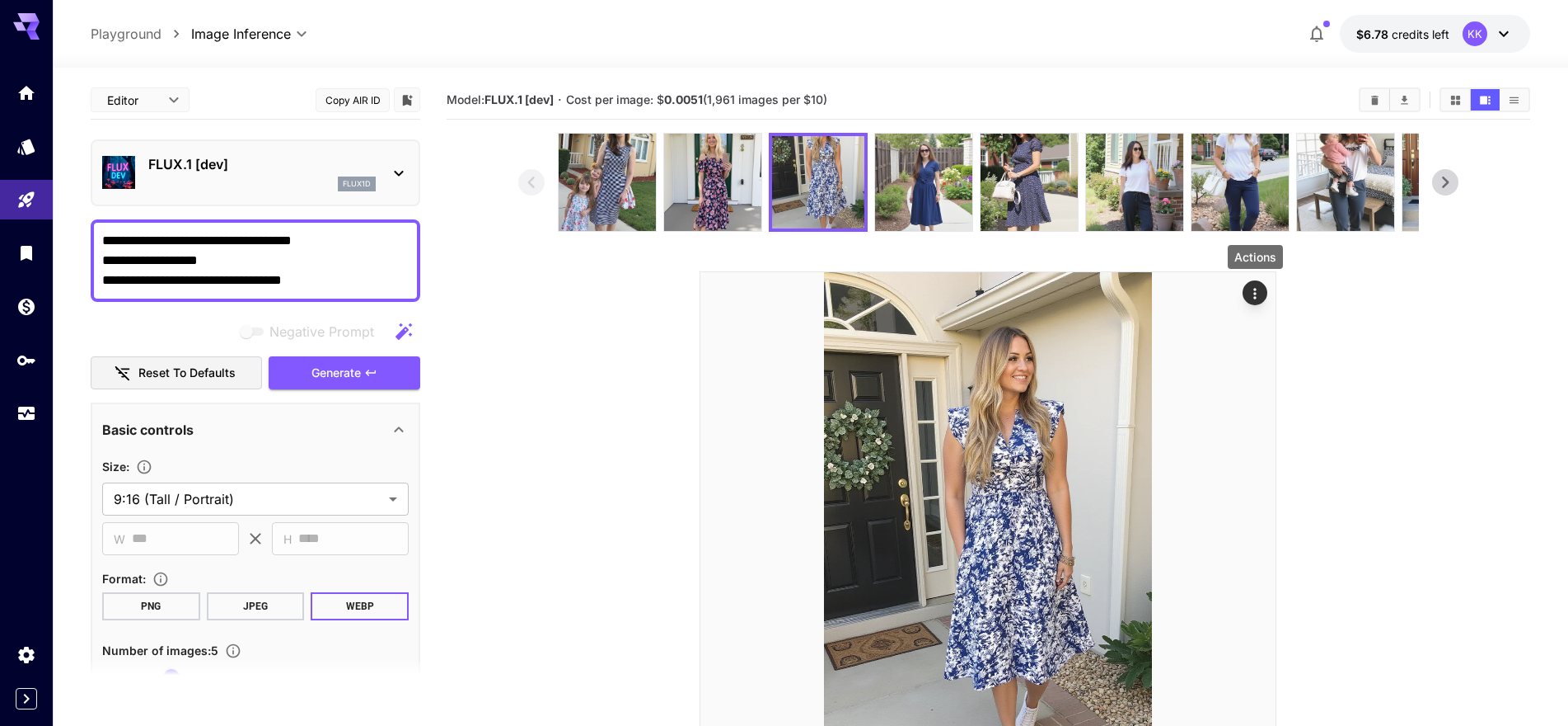
drag, startPoint x: 0, startPoint y: 0, endPoint x: 343, endPoint y: 253, distance: 426.2
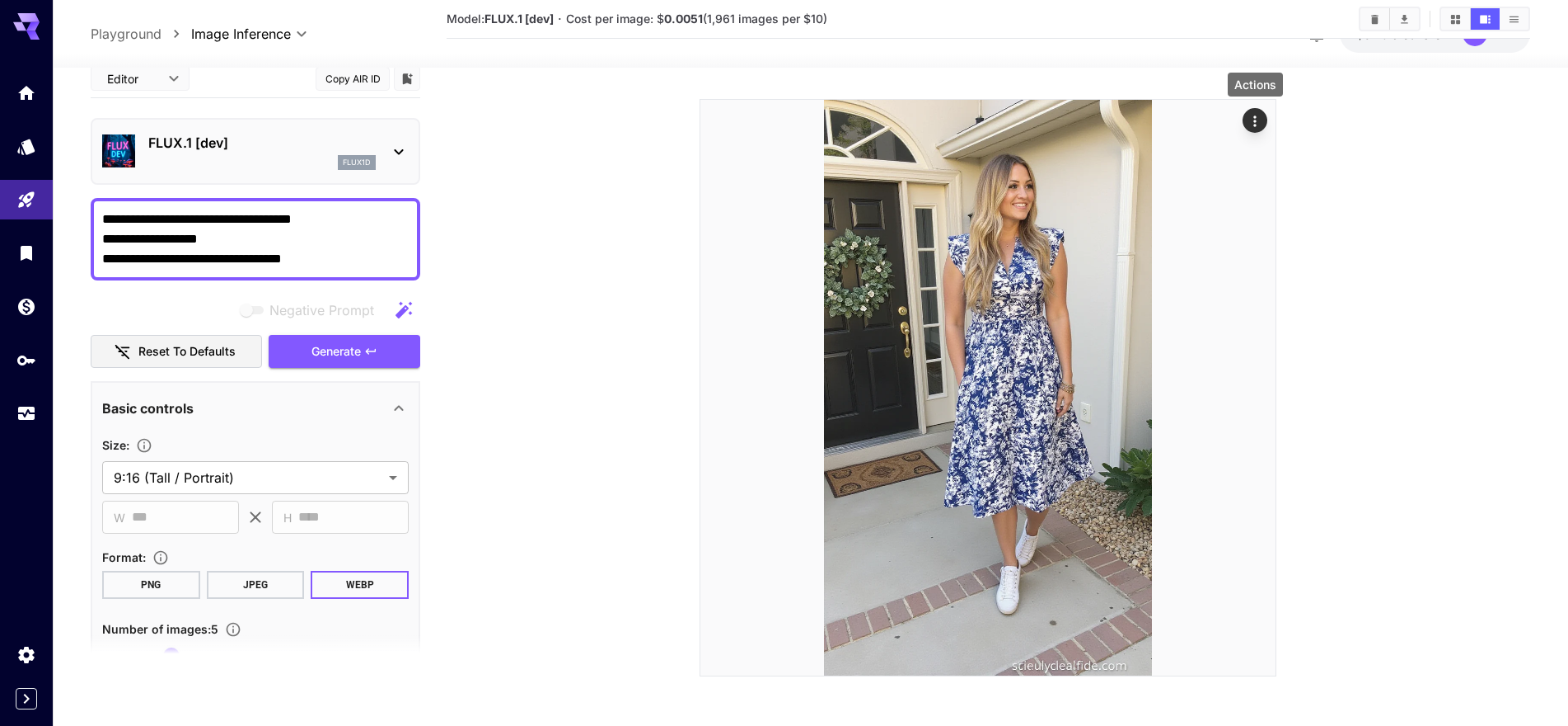
scroll to position [173, 0]
click at [371, 352] on icon "button" at bounding box center [371, 351] width 13 height 13
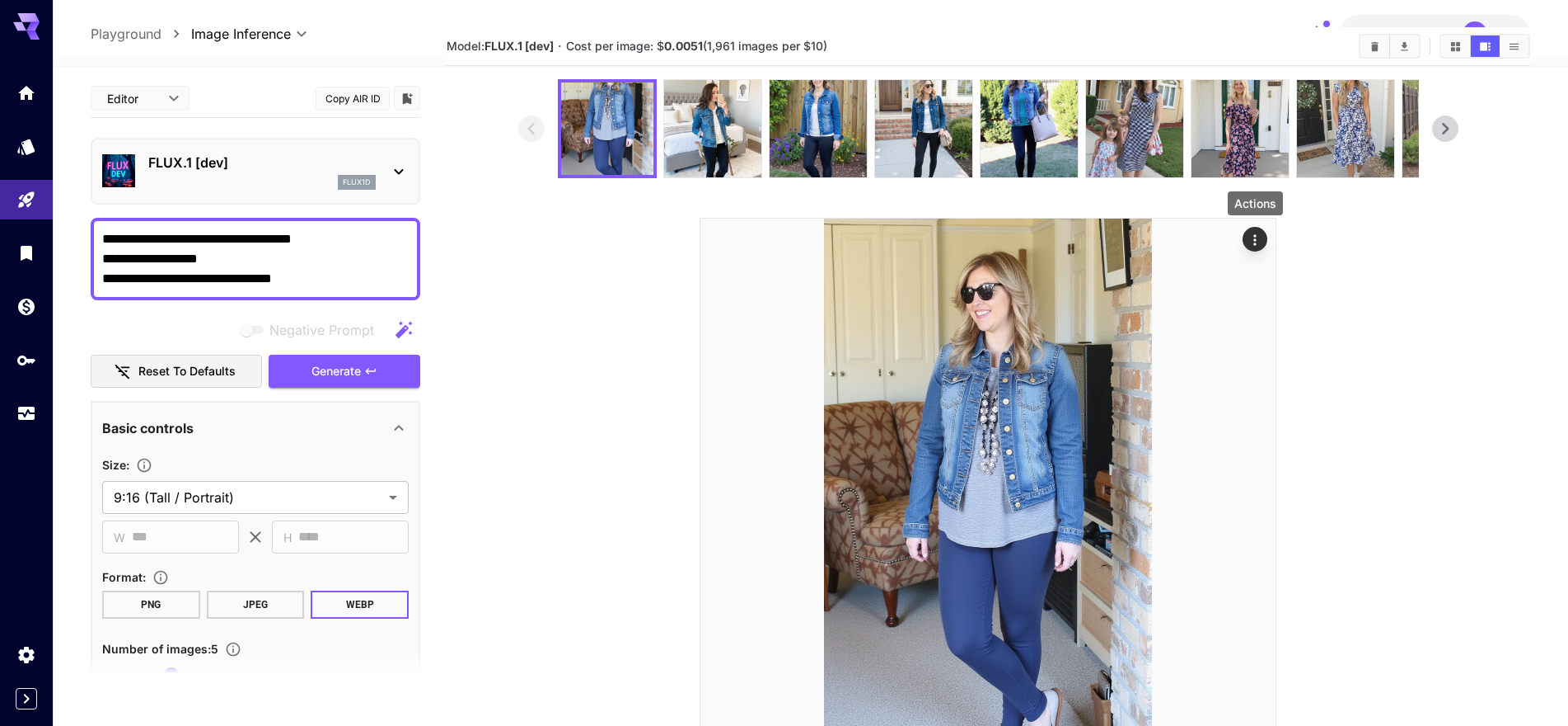
scroll to position [46, 0]
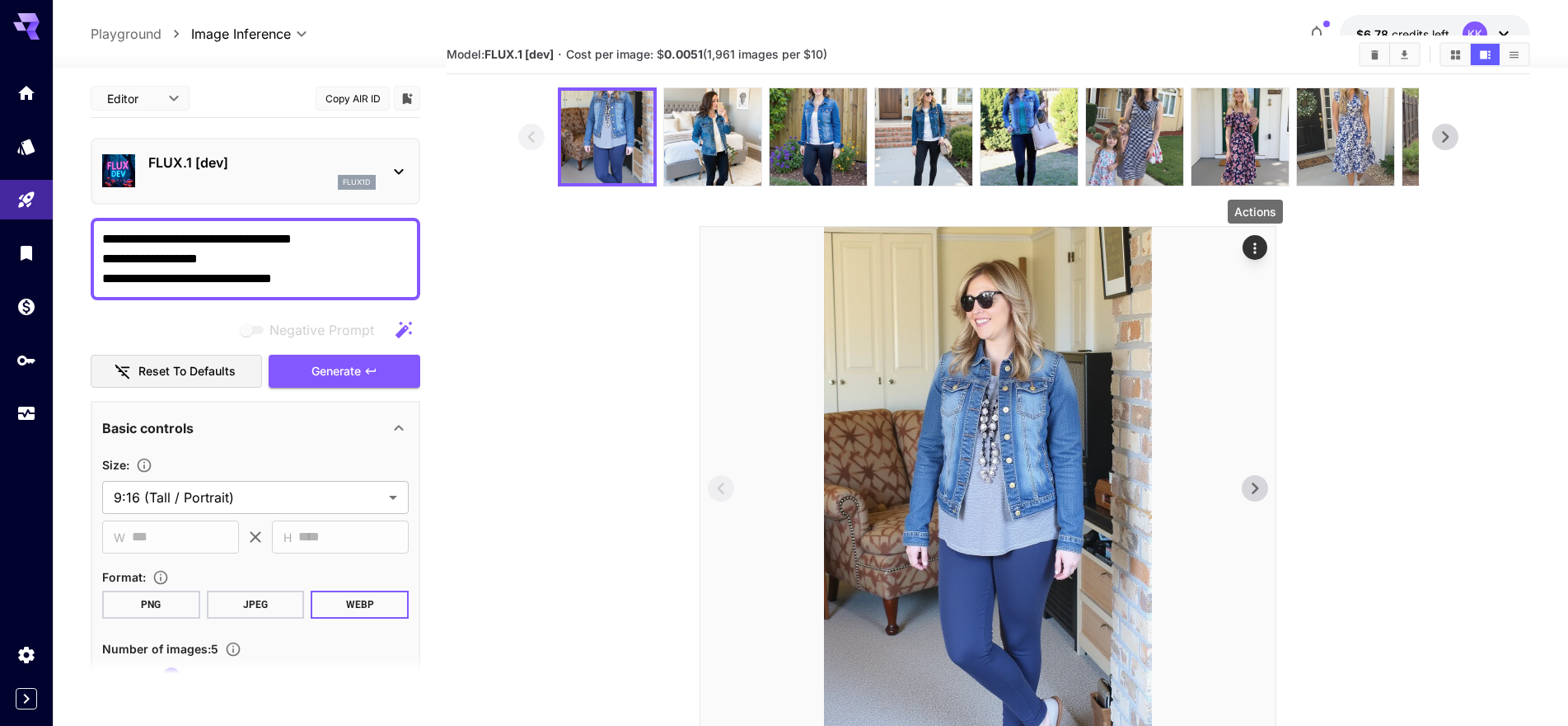
click at [1251, 482] on icon at bounding box center [1254, 488] width 25 height 25
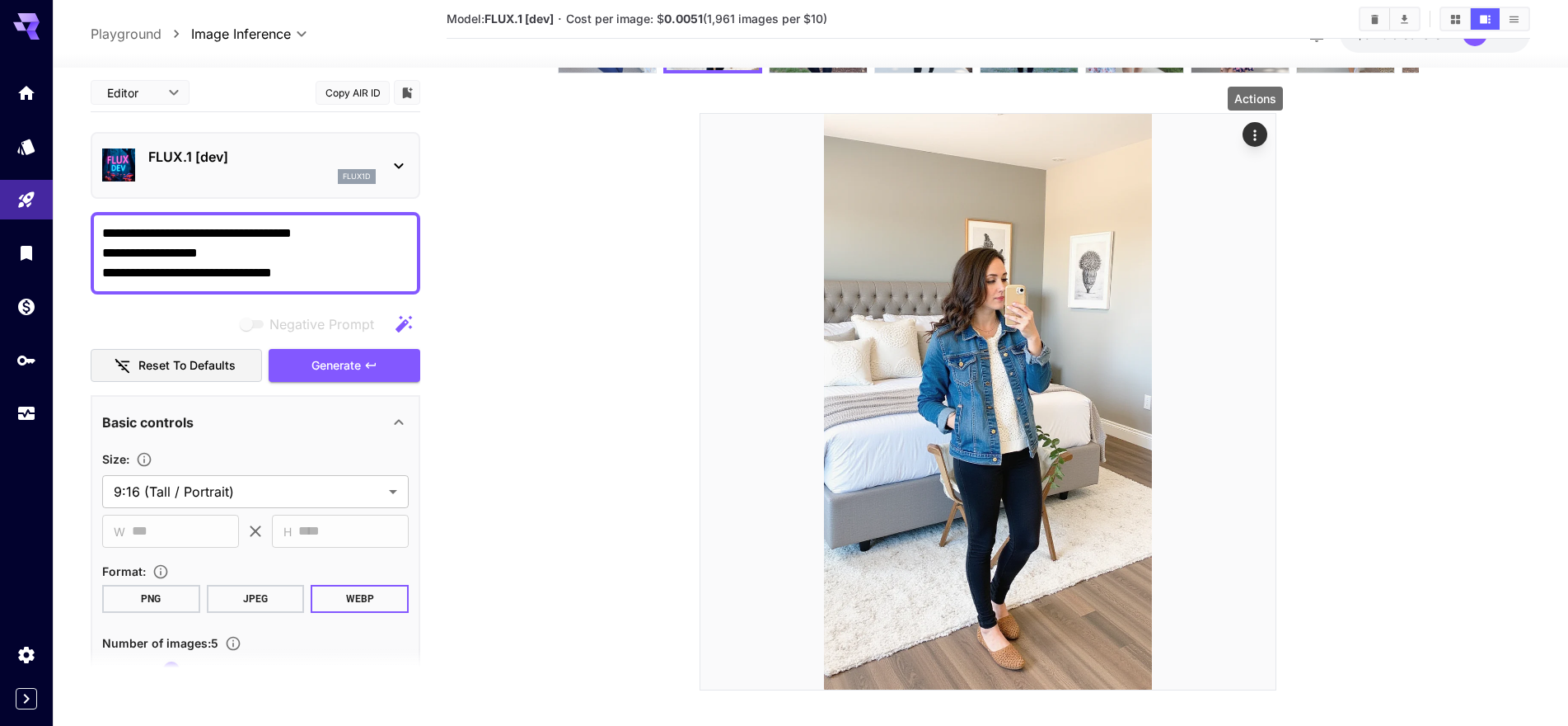
scroll to position [160, 0]
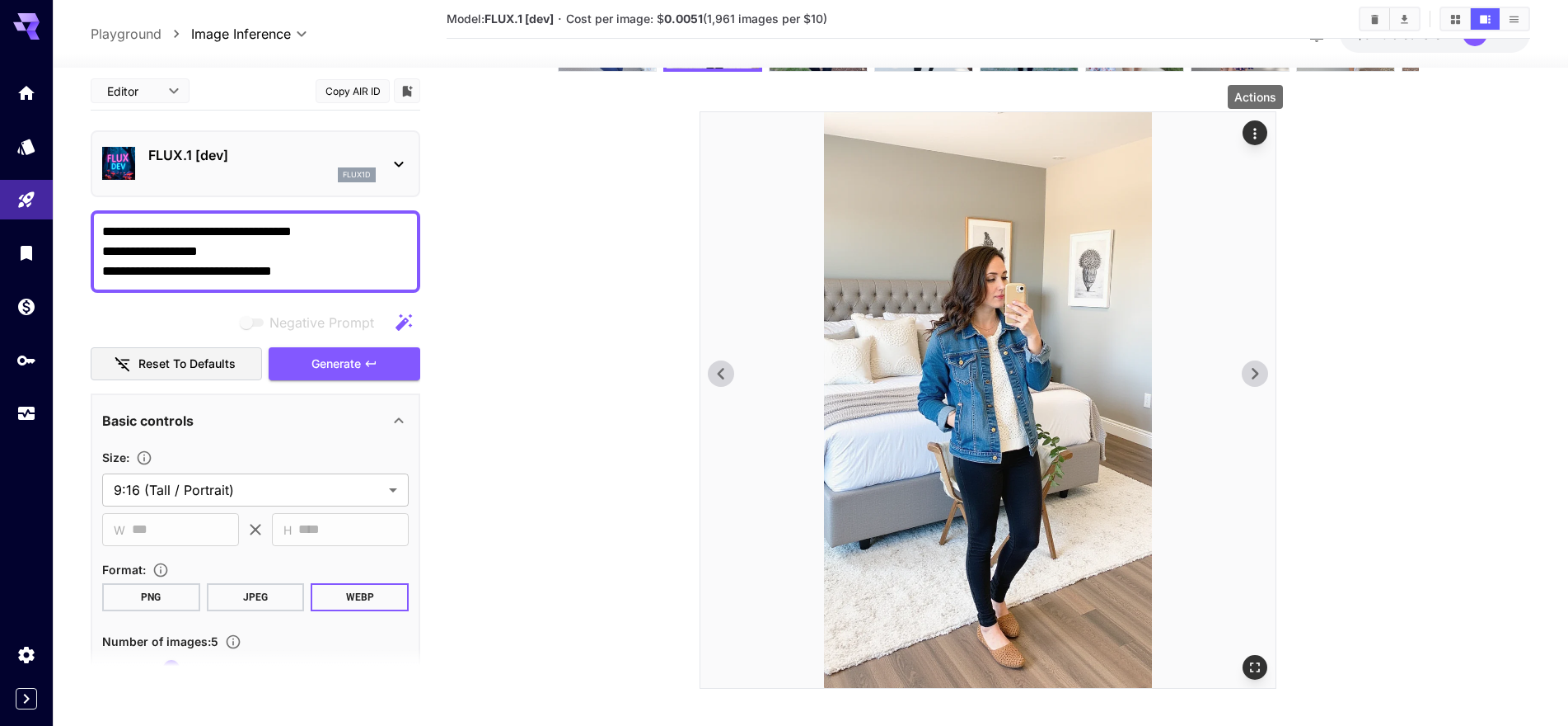
click at [1254, 376] on icon at bounding box center [1255, 374] width 6 height 12
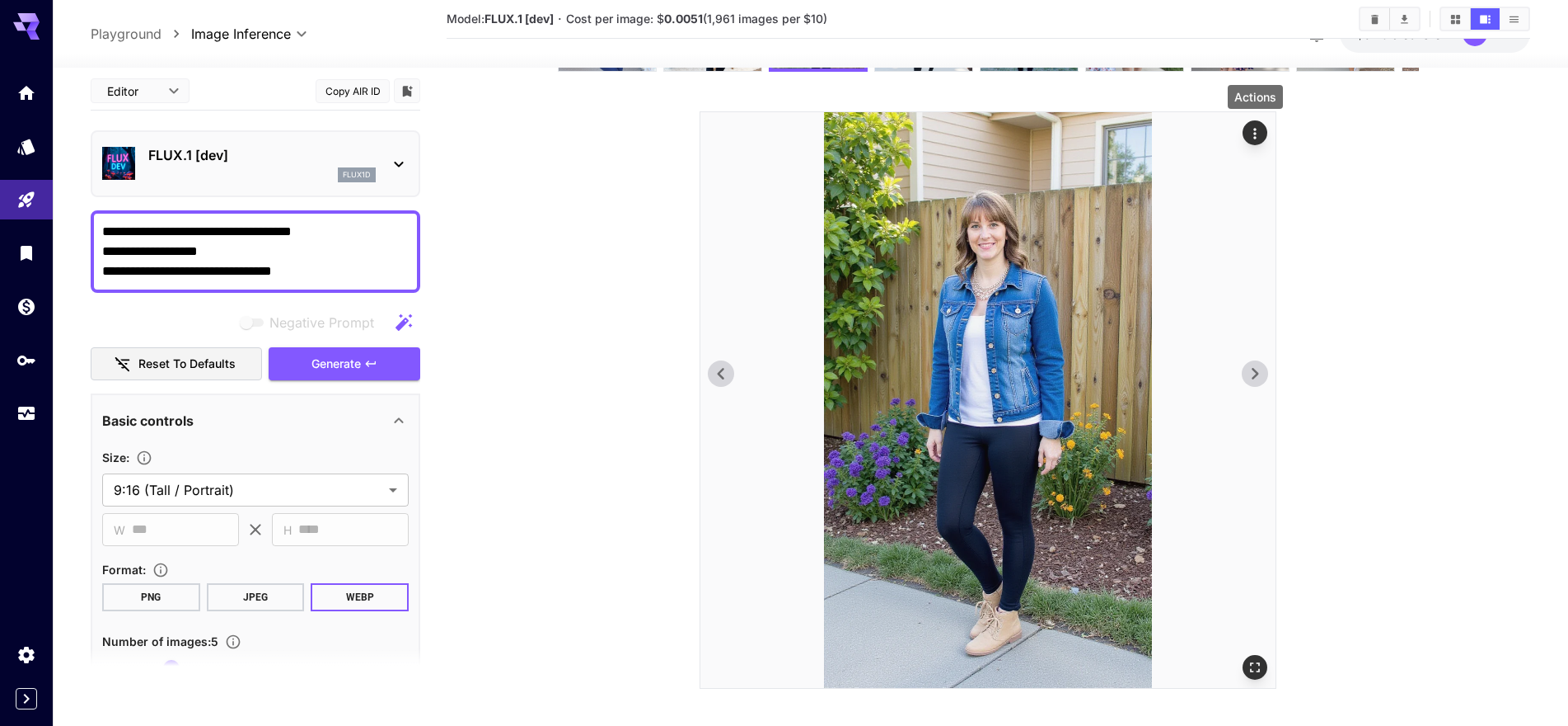
click at [1254, 376] on icon at bounding box center [1255, 374] width 6 height 12
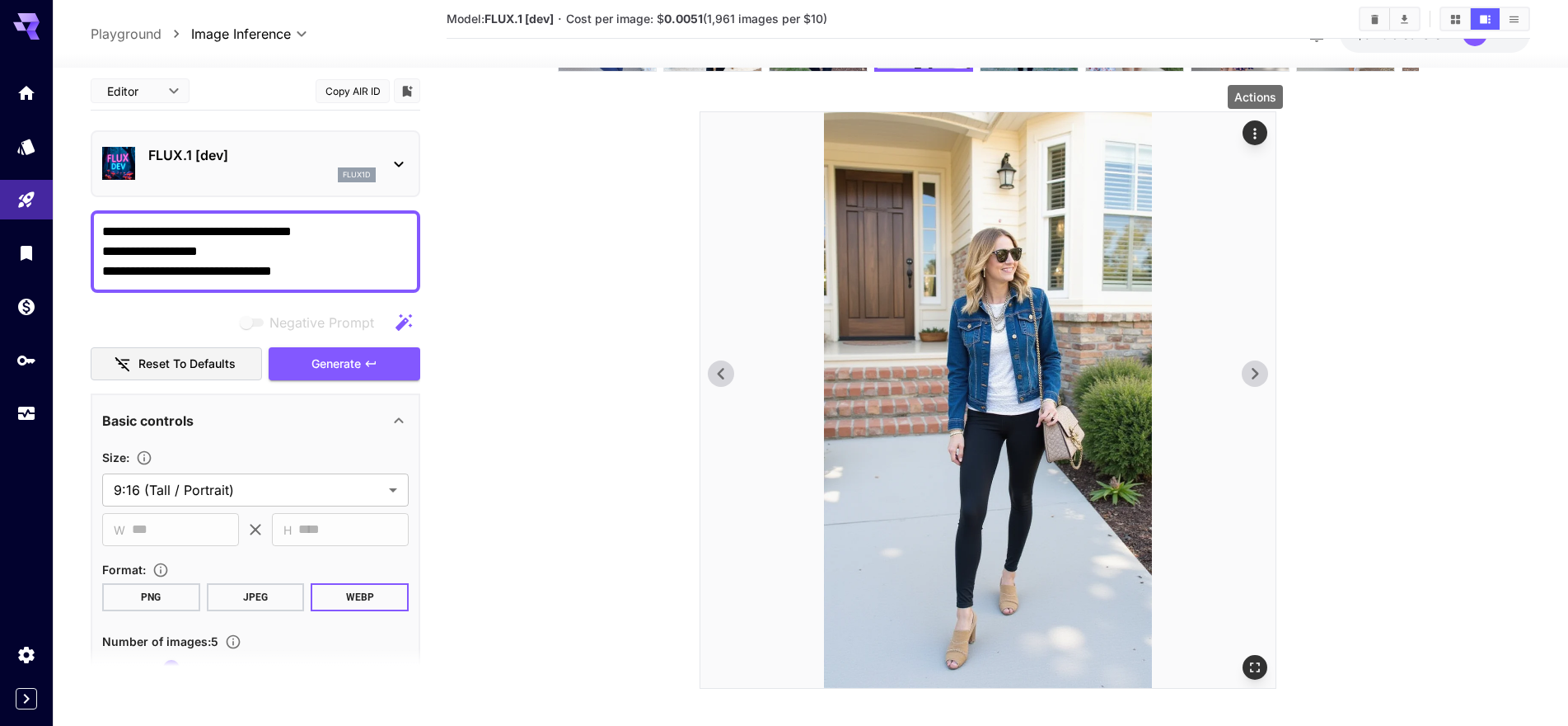
click at [1254, 376] on icon at bounding box center [1255, 374] width 6 height 12
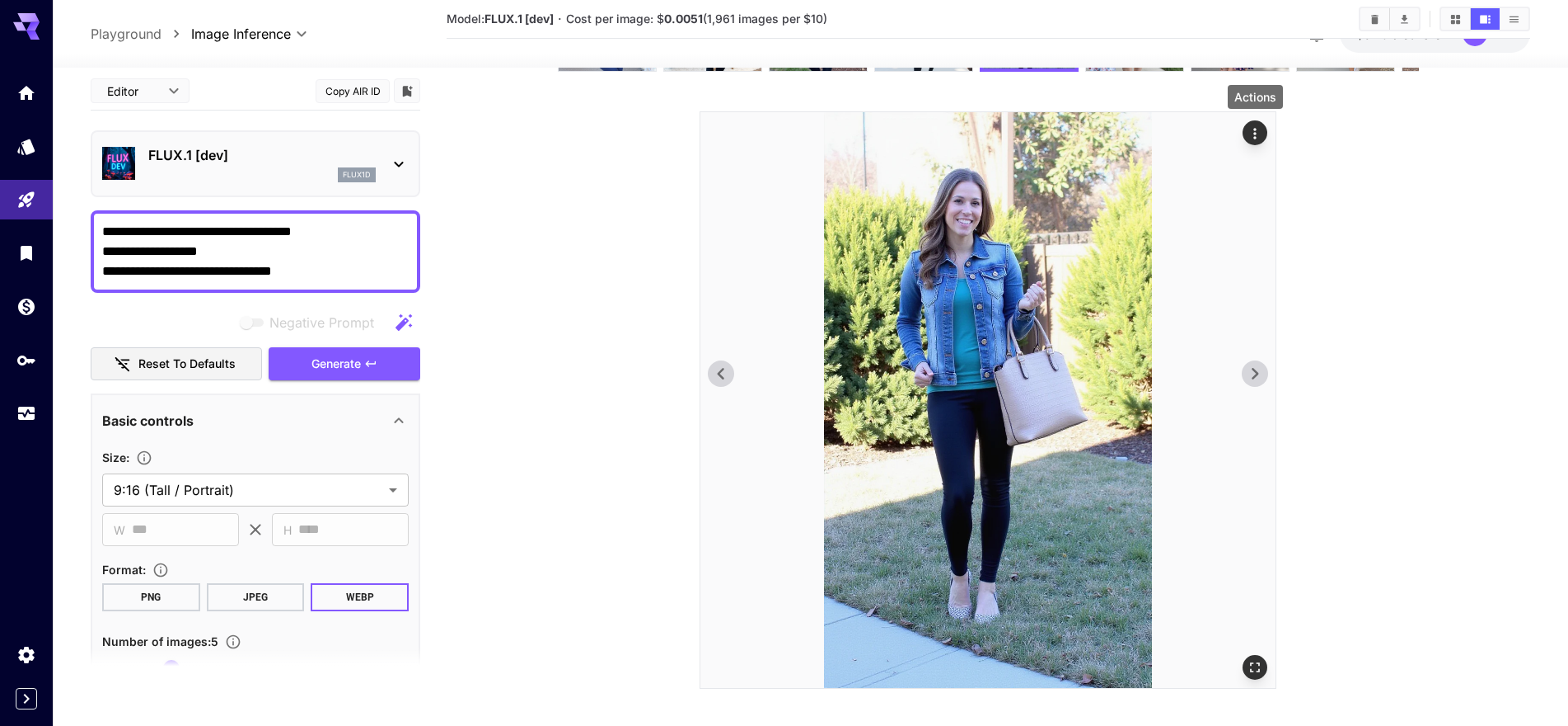
click at [1254, 376] on icon at bounding box center [1255, 374] width 6 height 12
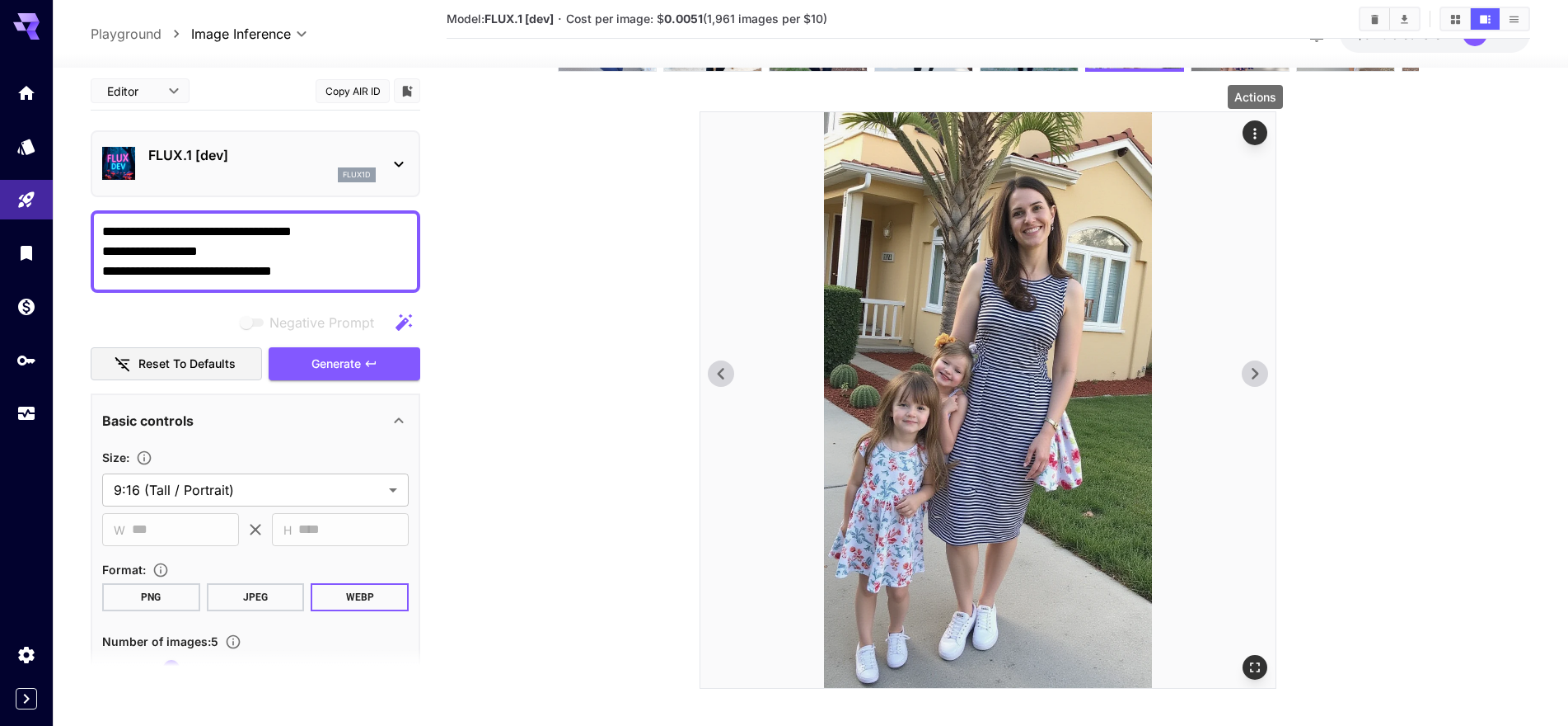
click at [717, 378] on icon at bounding box center [720, 373] width 25 height 25
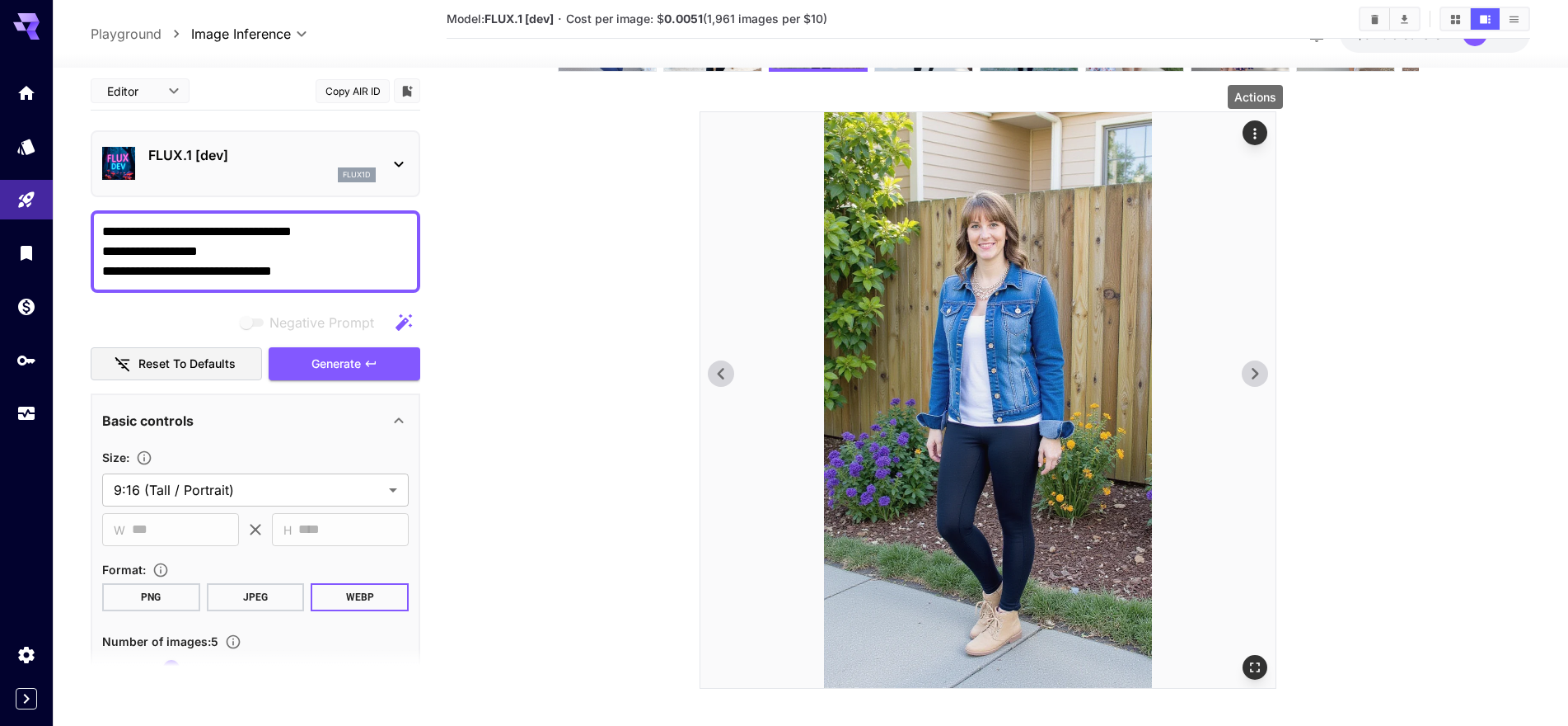
click at [717, 378] on icon at bounding box center [720, 373] width 25 height 25
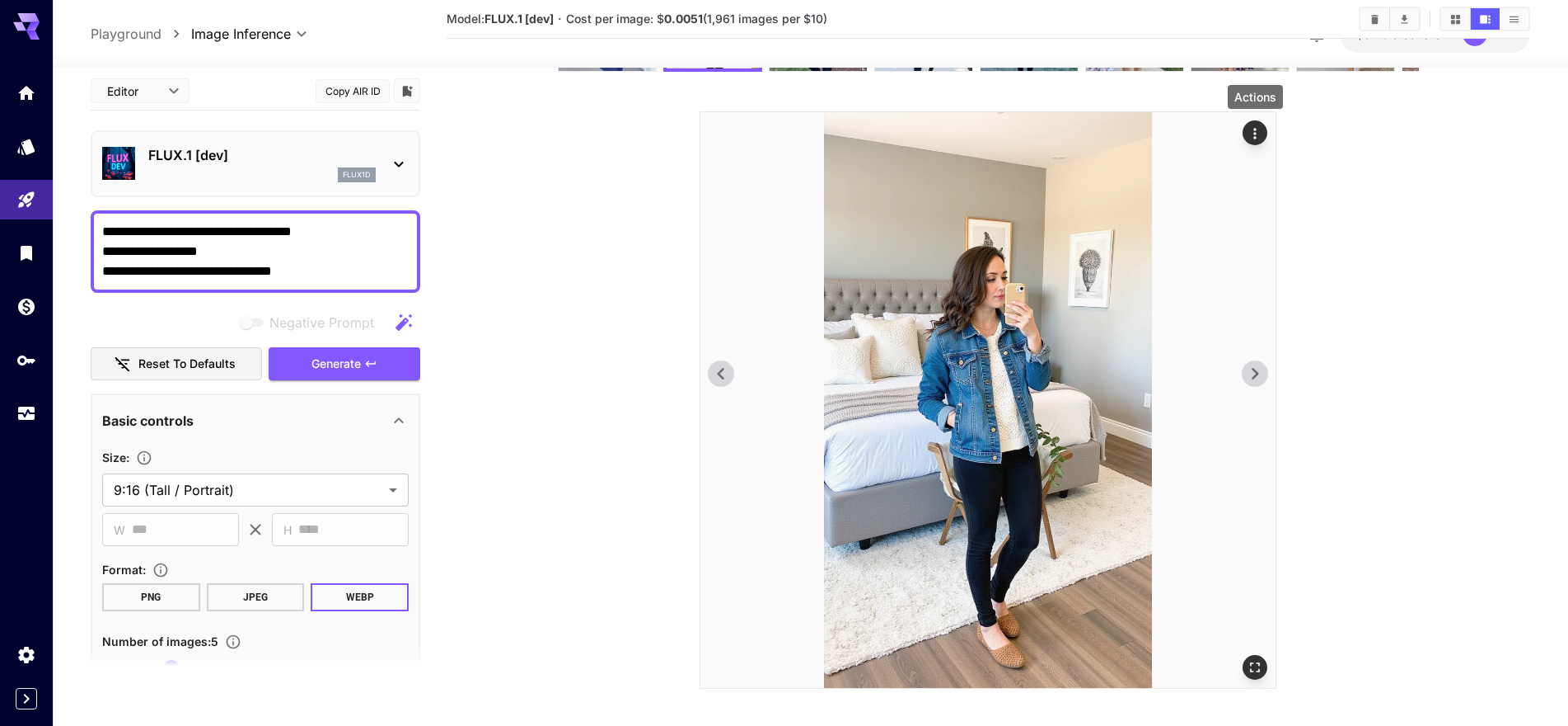
click at [717, 378] on icon at bounding box center [720, 373] width 25 height 25
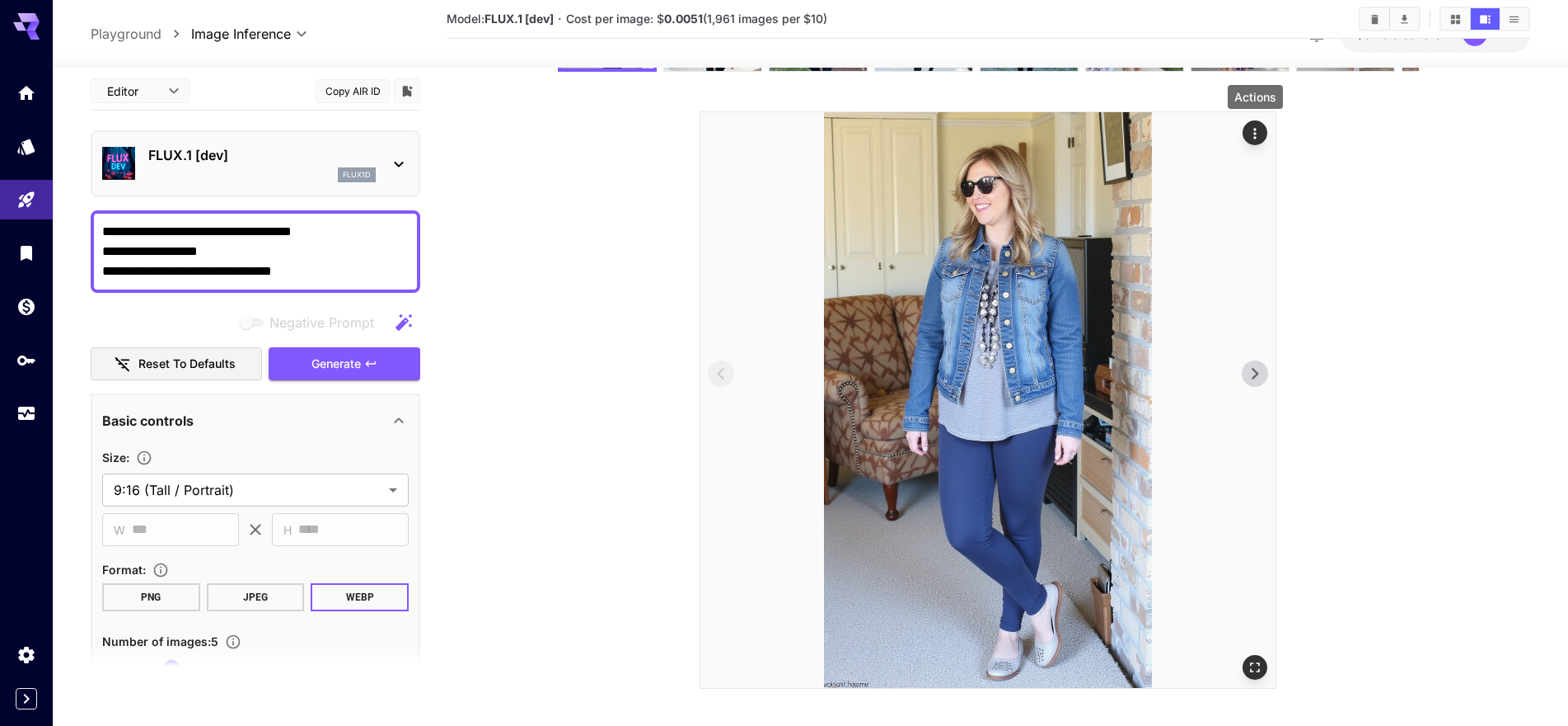
click at [1256, 134] on icon "Actions" at bounding box center [1255, 133] width 3 height 11
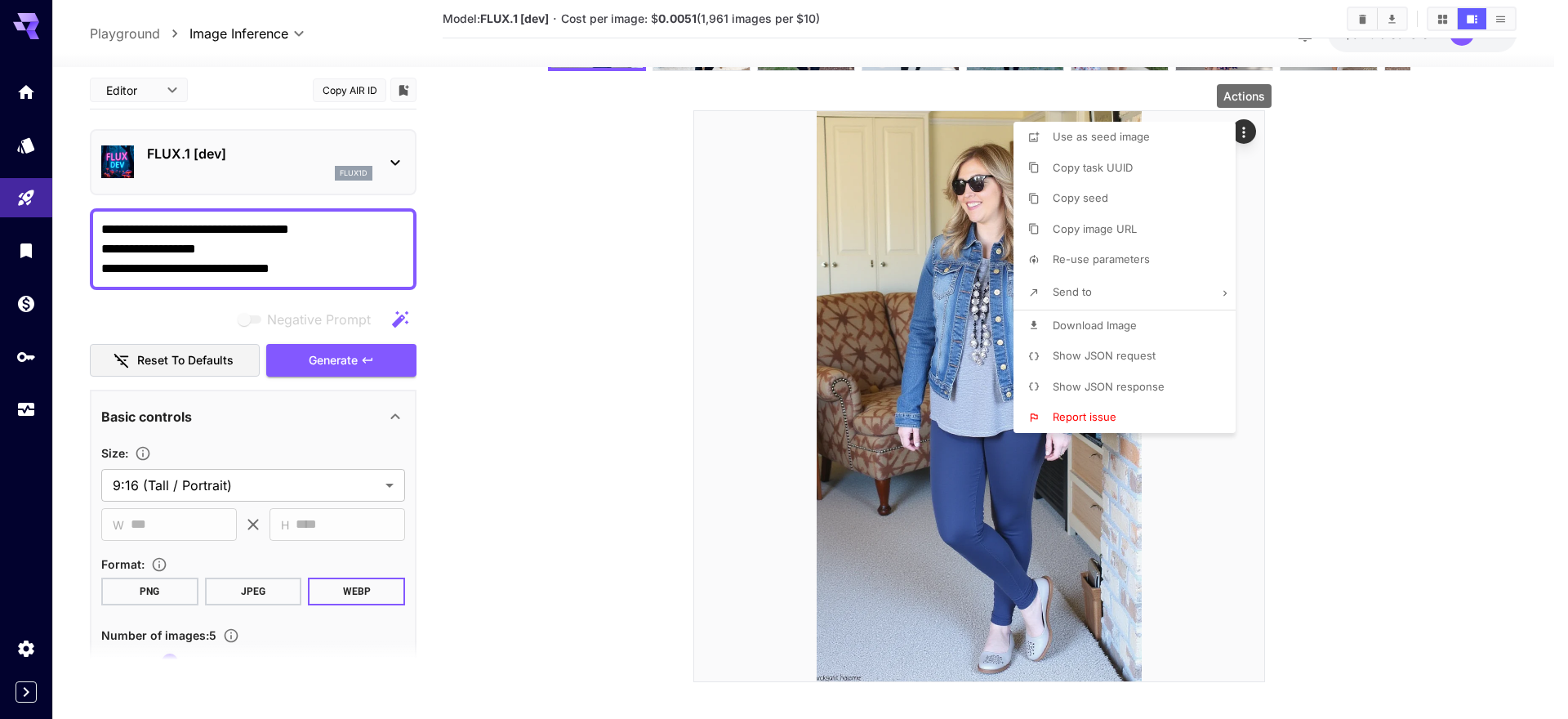
click at [1153, 329] on li "Download Image" at bounding box center [1129, 326] width 232 height 31
click at [163, 269] on div at bounding box center [784, 359] width 1568 height 719
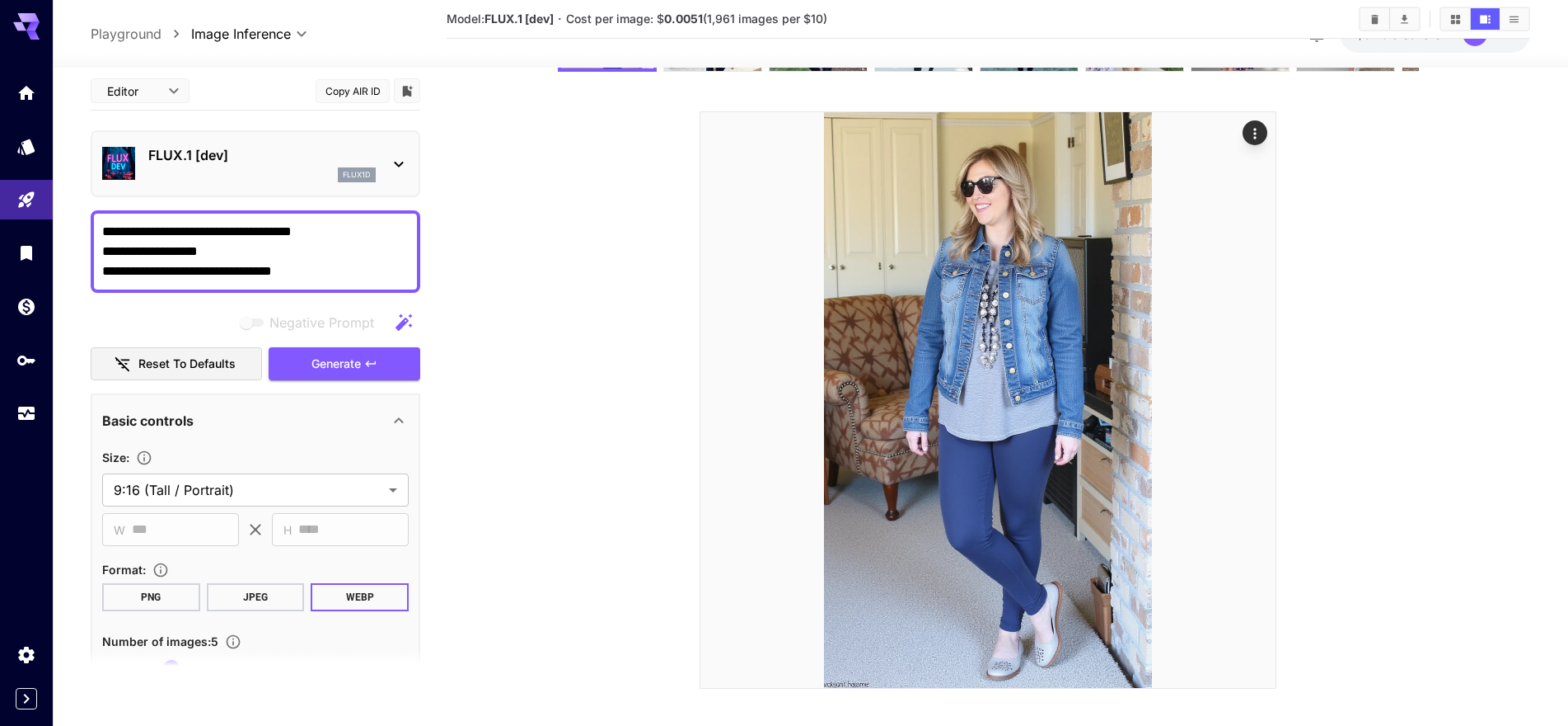
click at [164, 271] on div at bounding box center [784, 363] width 1568 height 726
click at [164, 271] on div "Use as seed image Copy task UUID Copy seed Copy image URL Re-use parameters Sen…" at bounding box center [125, 363] width 250 height 726
click at [172, 271] on textarea "**********" at bounding box center [256, 251] width 307 height 59
click at [172, 270] on textarea "**********" at bounding box center [256, 251] width 307 height 59
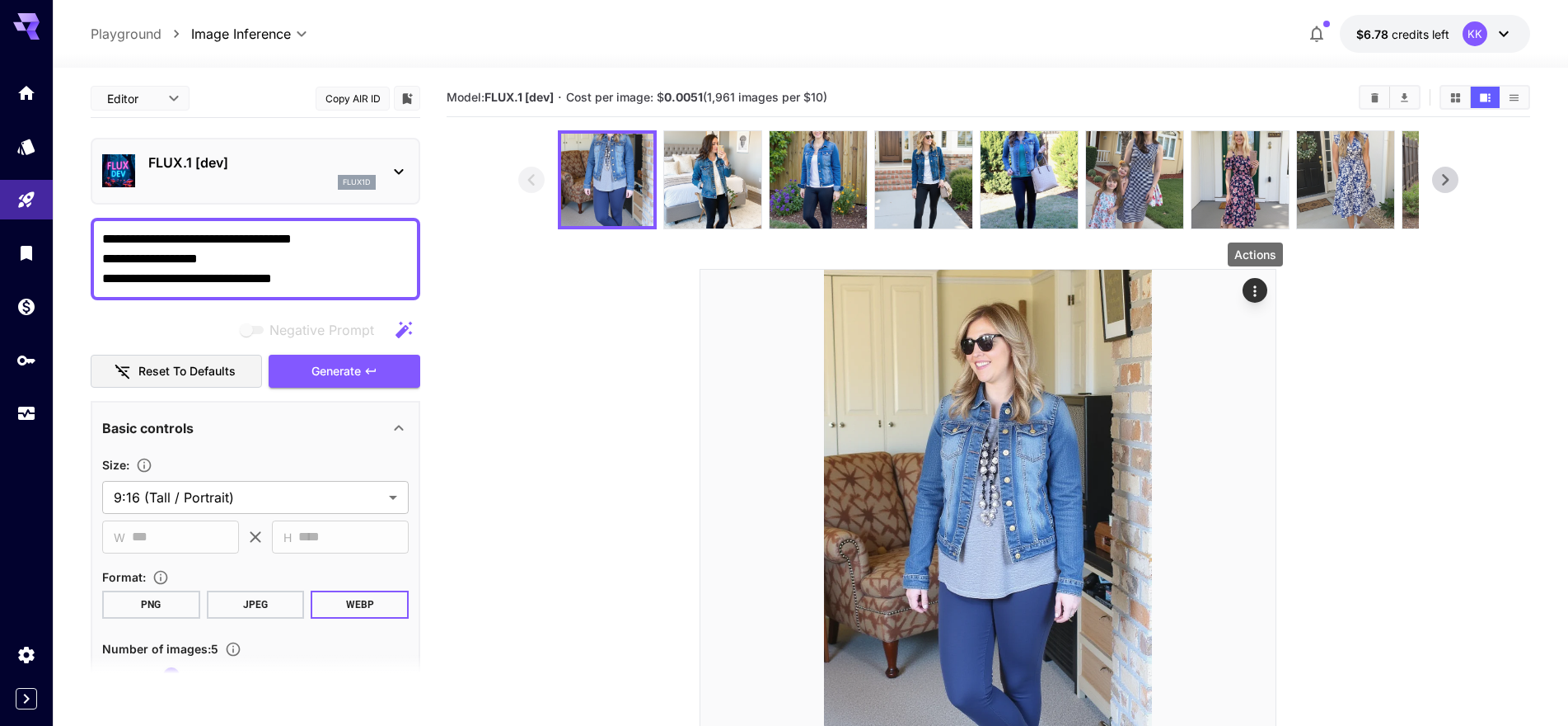
scroll to position [0, 0]
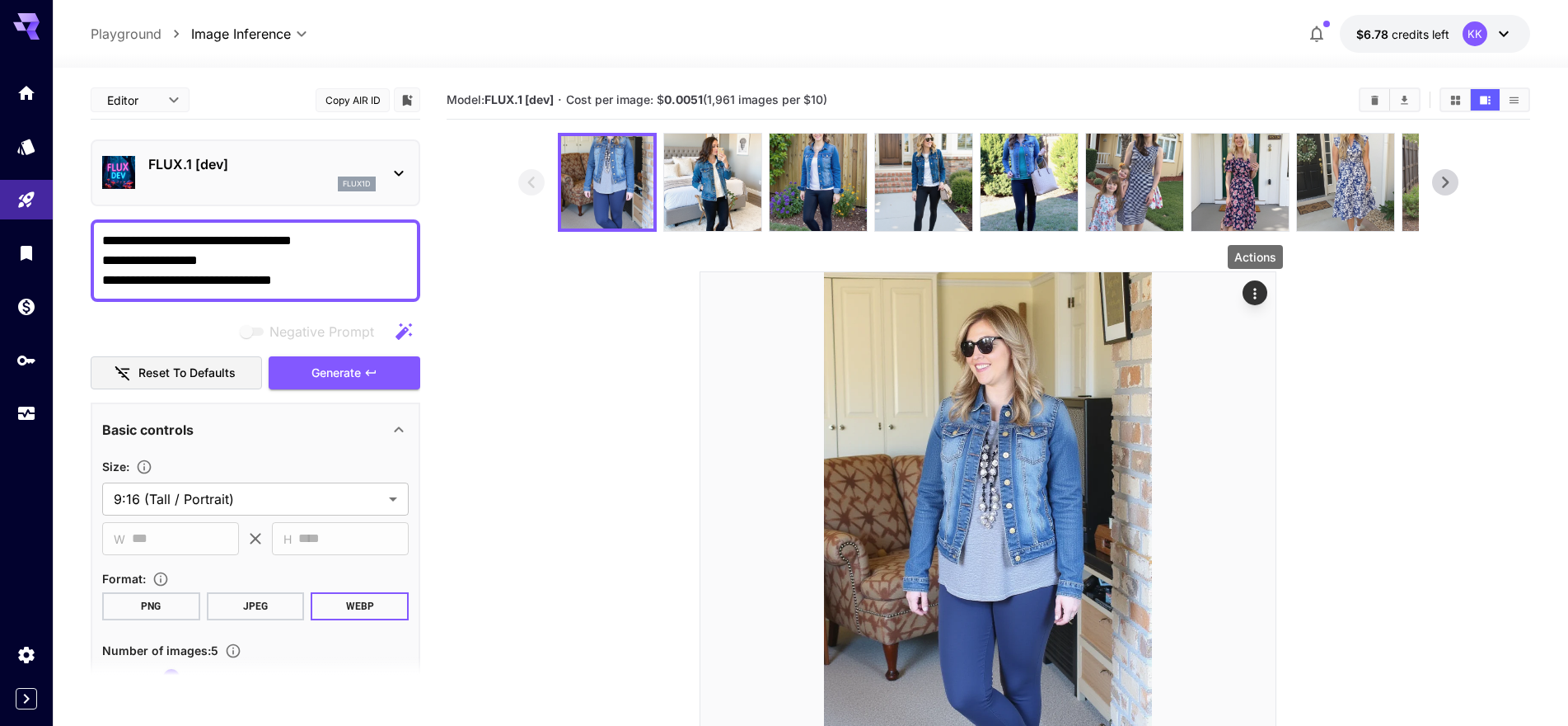
paste textarea
click at [378, 372] on button "Generate" at bounding box center [344, 373] width 152 height 34
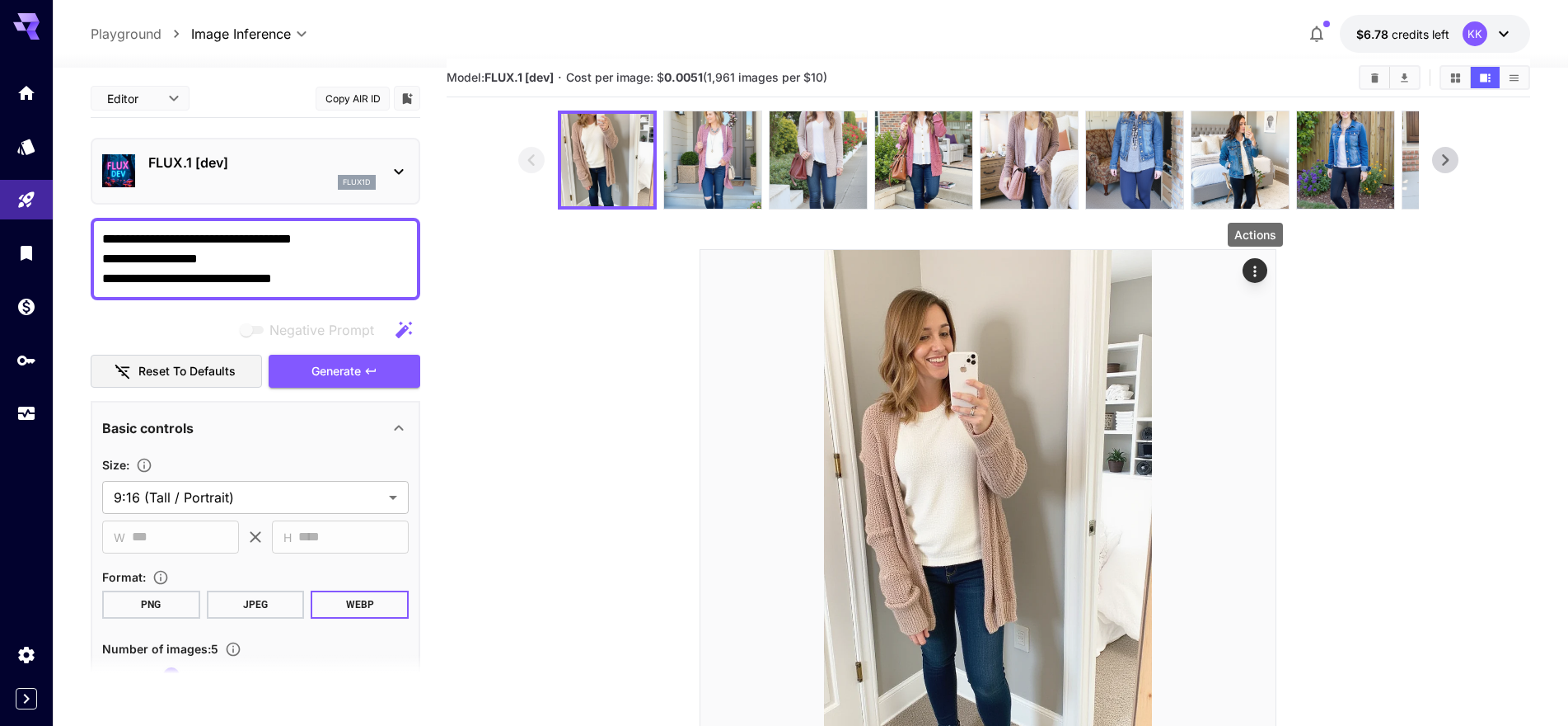
scroll to position [18, 0]
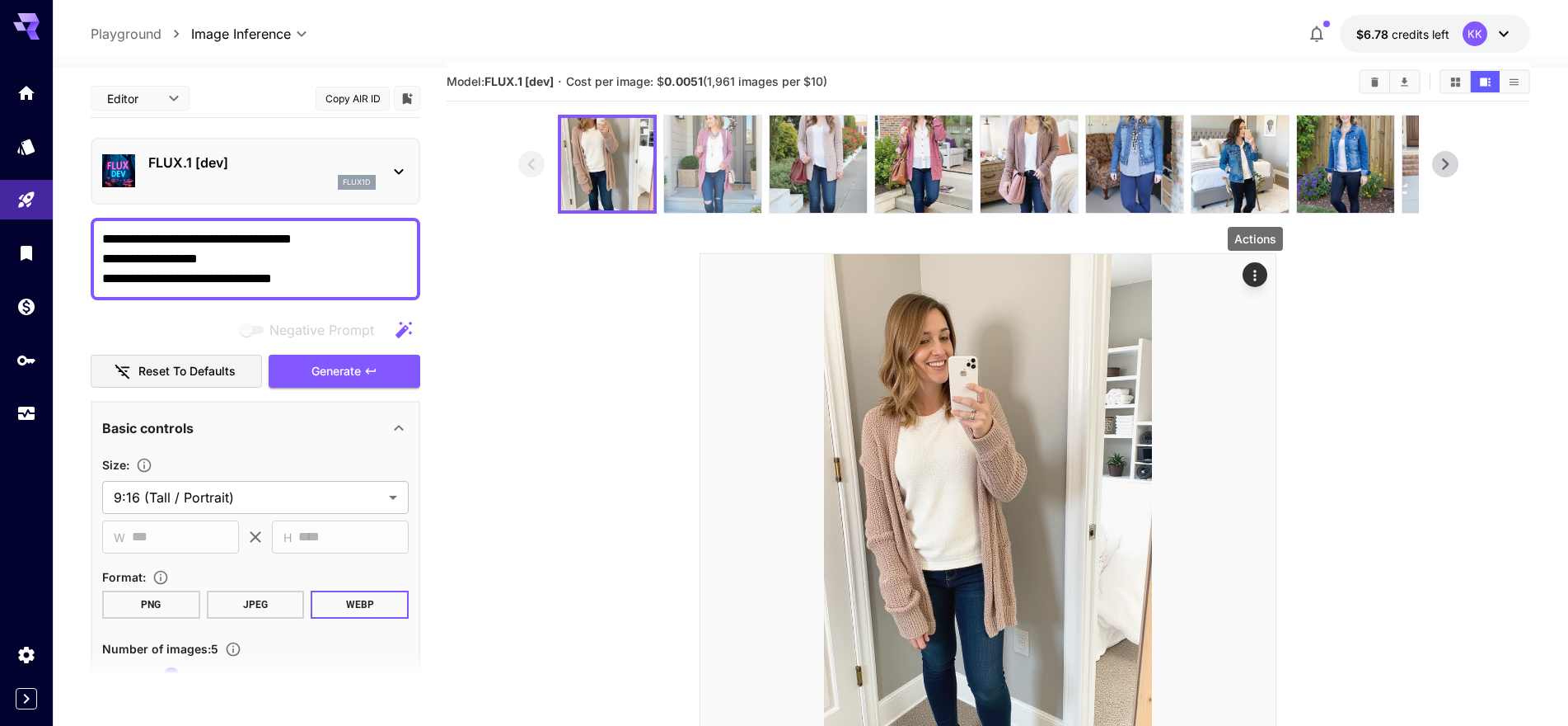
click at [739, 177] on img at bounding box center [713, 163] width 98 height 98
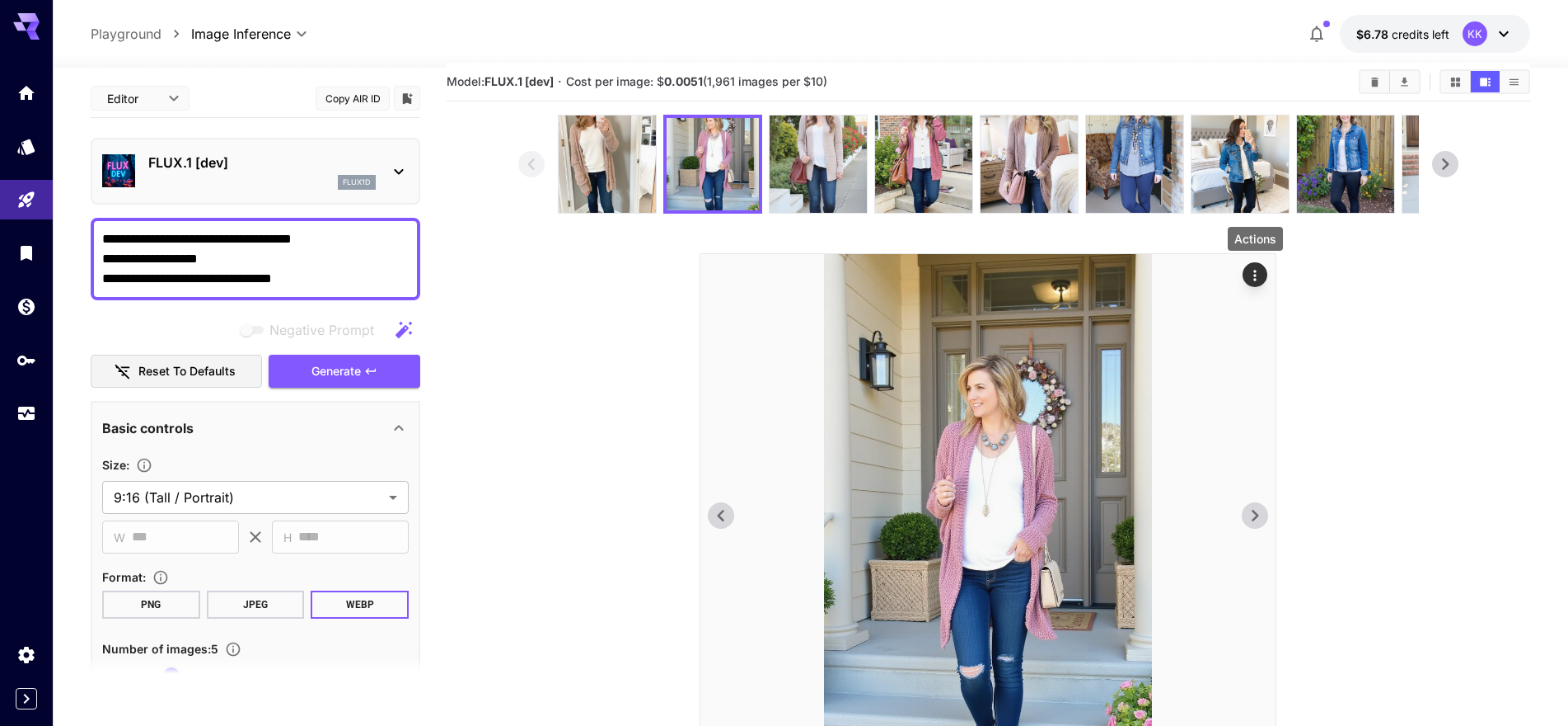
click at [1251, 517] on icon at bounding box center [1254, 515] width 25 height 25
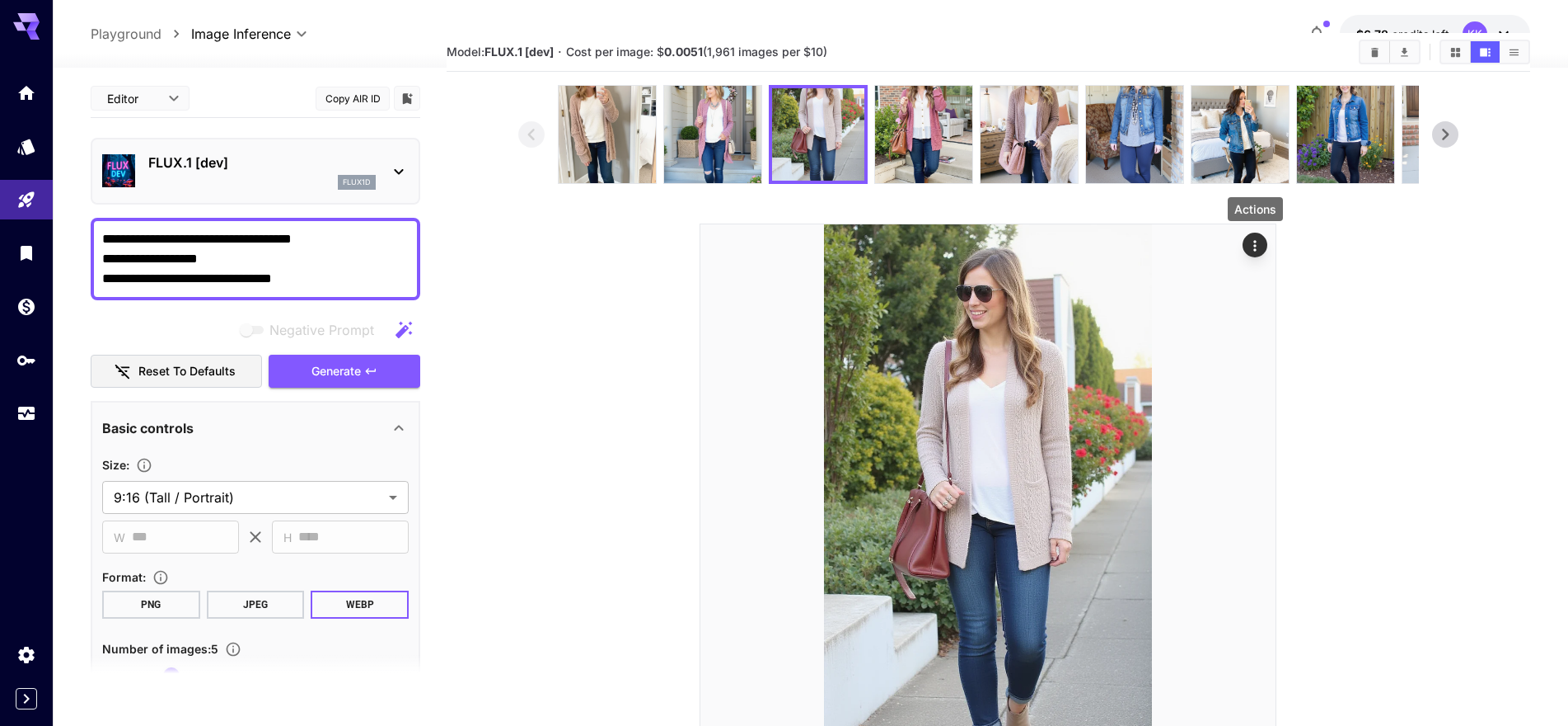
scroll to position [39, 0]
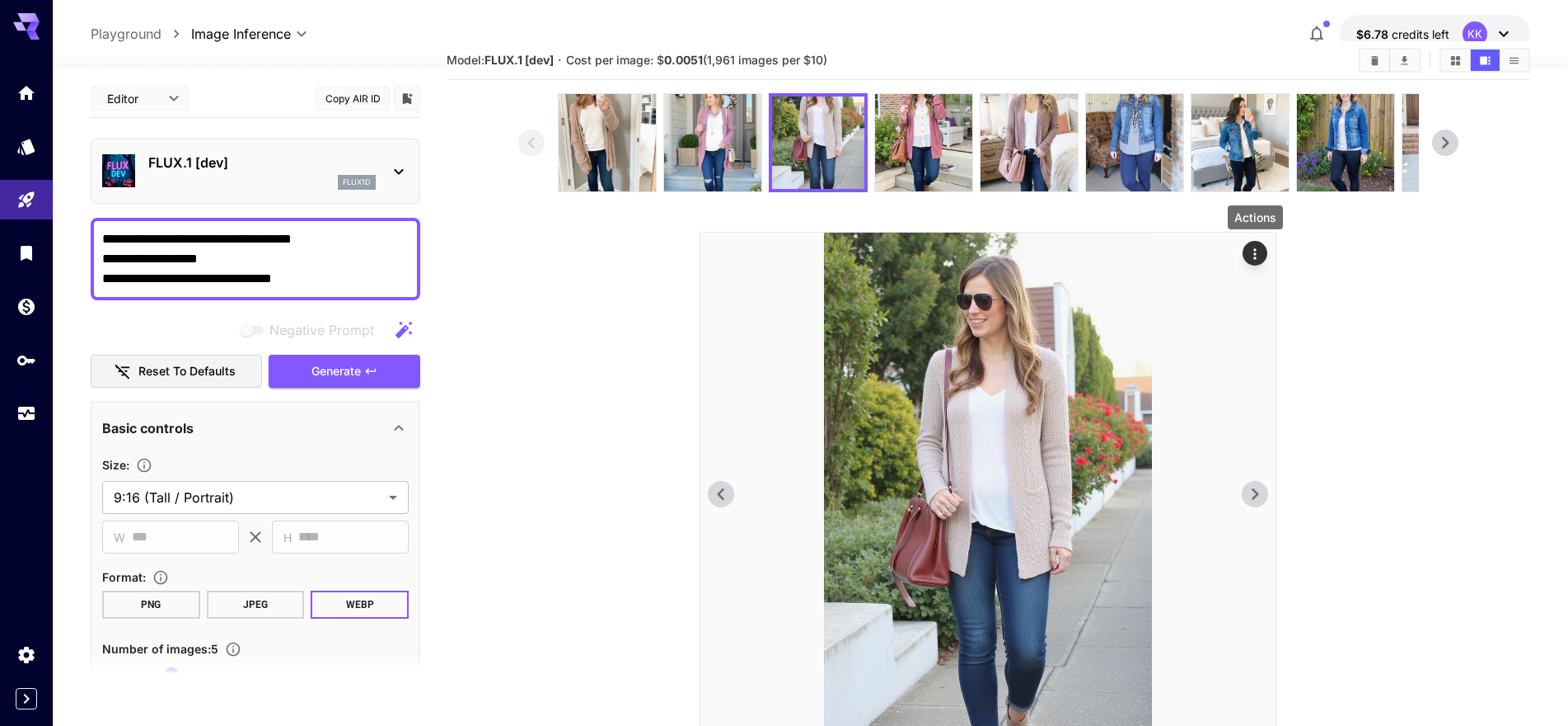
click at [1251, 489] on icon at bounding box center [1254, 493] width 25 height 25
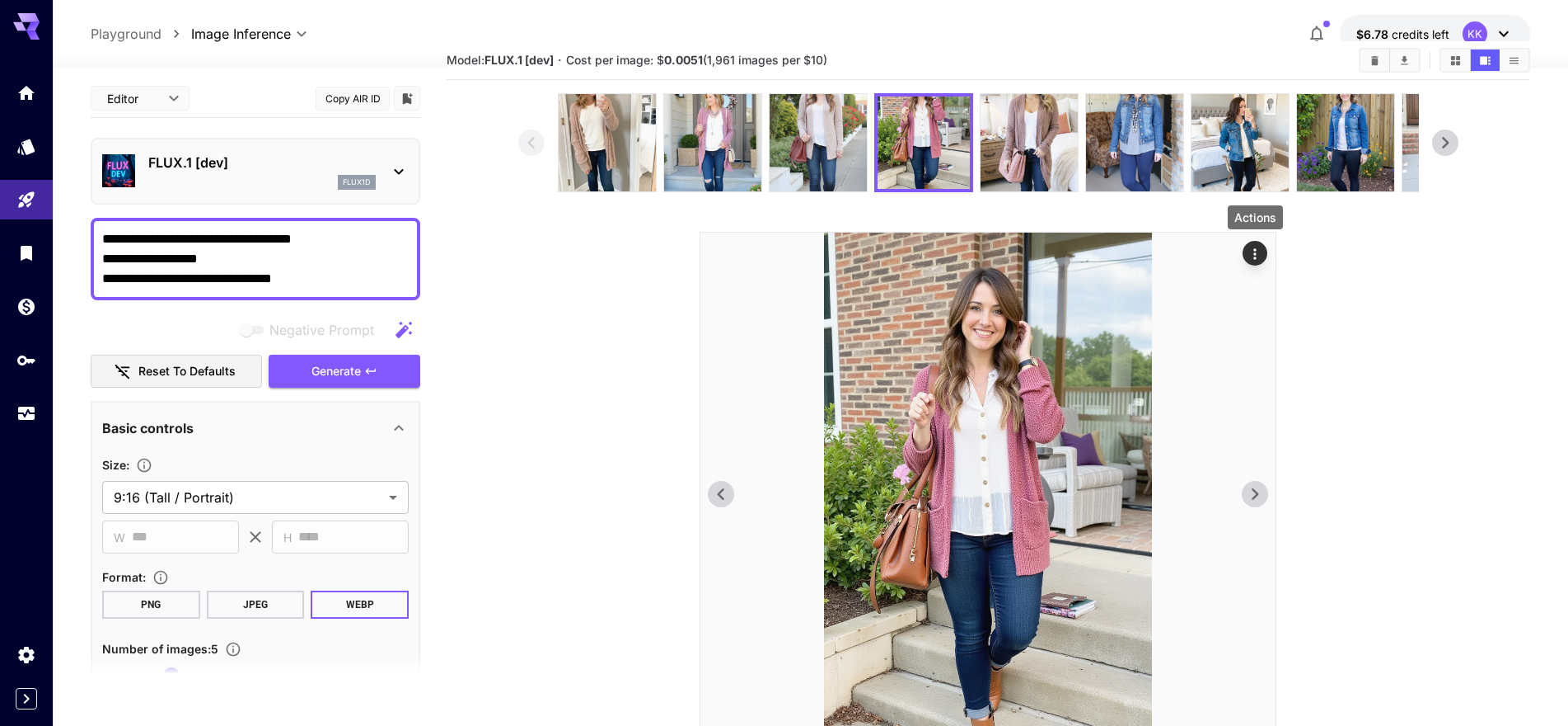
click at [1251, 489] on icon at bounding box center [1254, 493] width 25 height 25
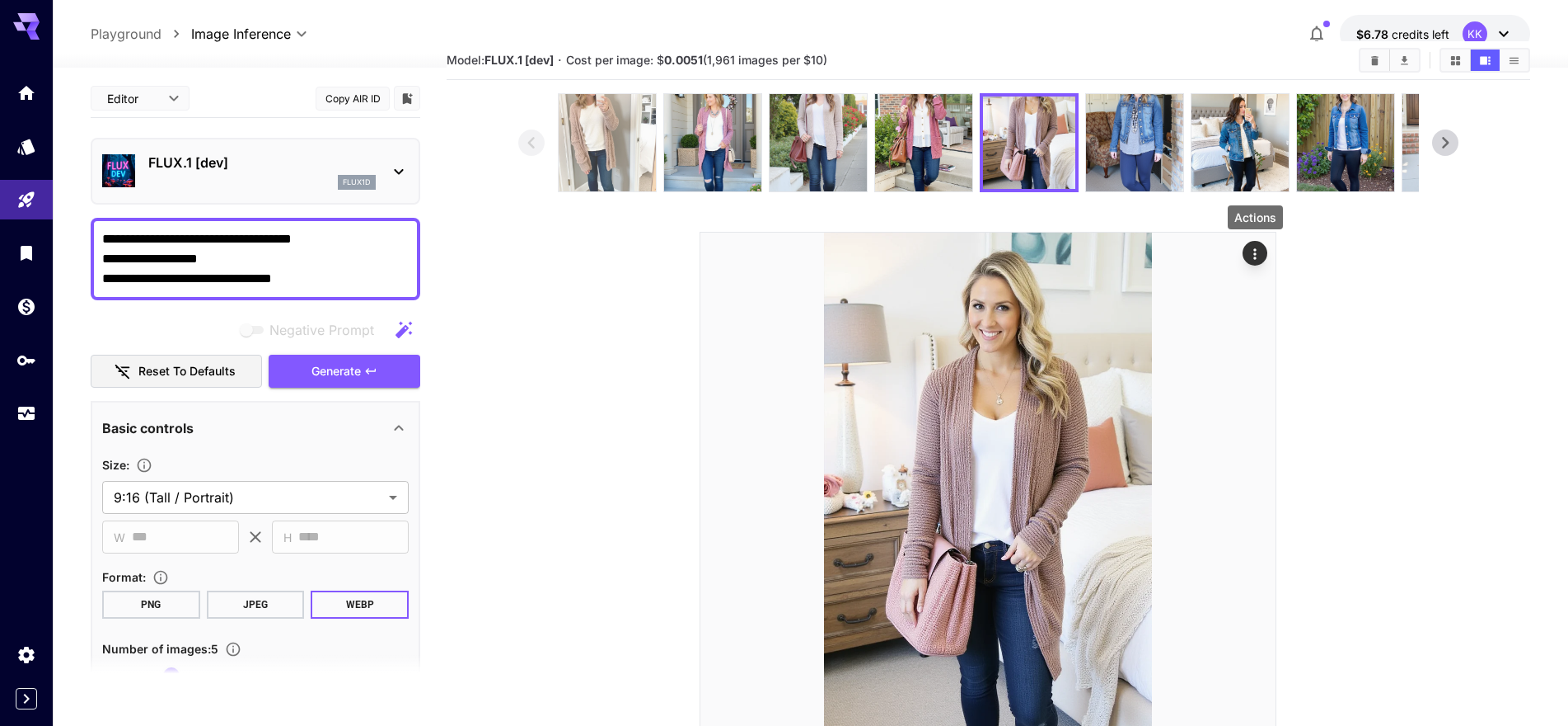
click at [589, 163] on img at bounding box center [607, 142] width 98 height 98
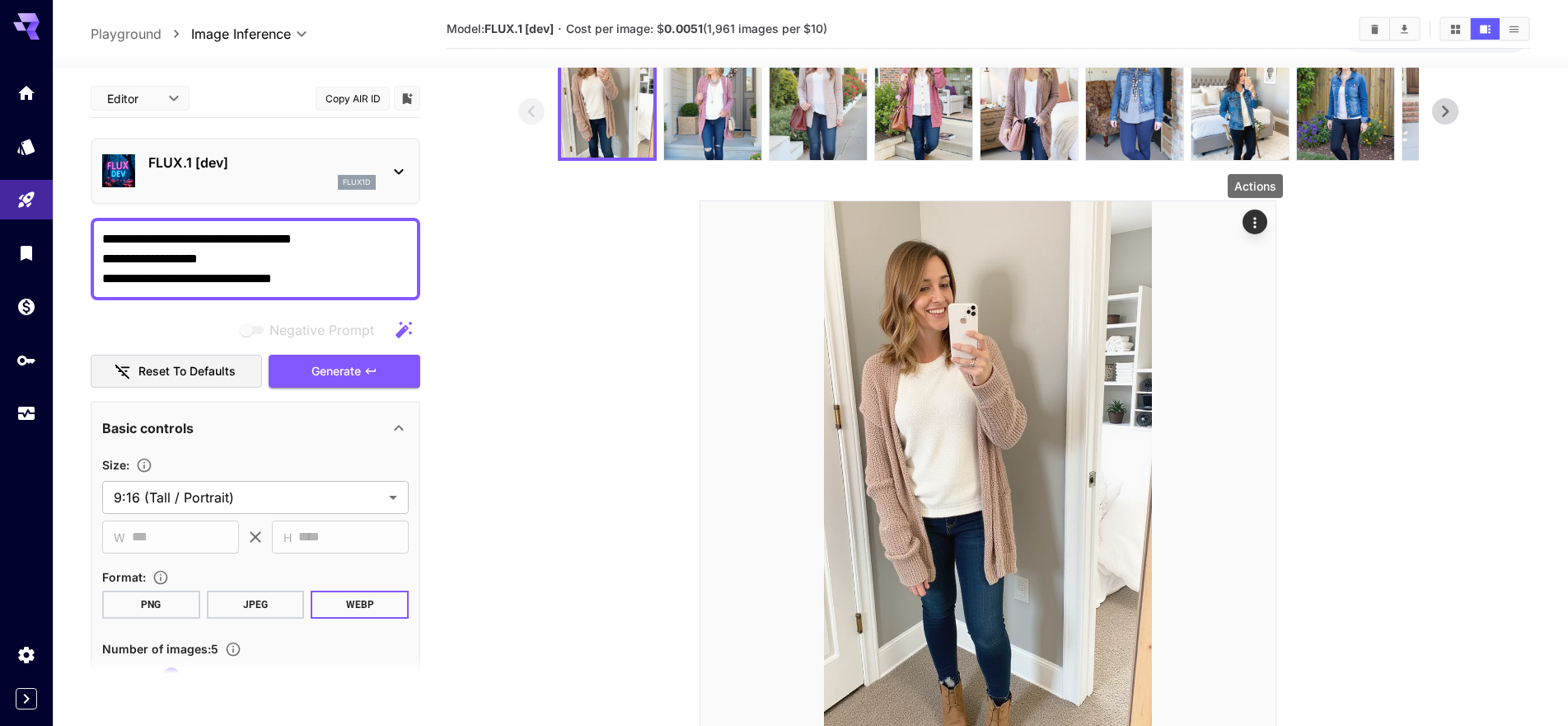
scroll to position [55, 0]
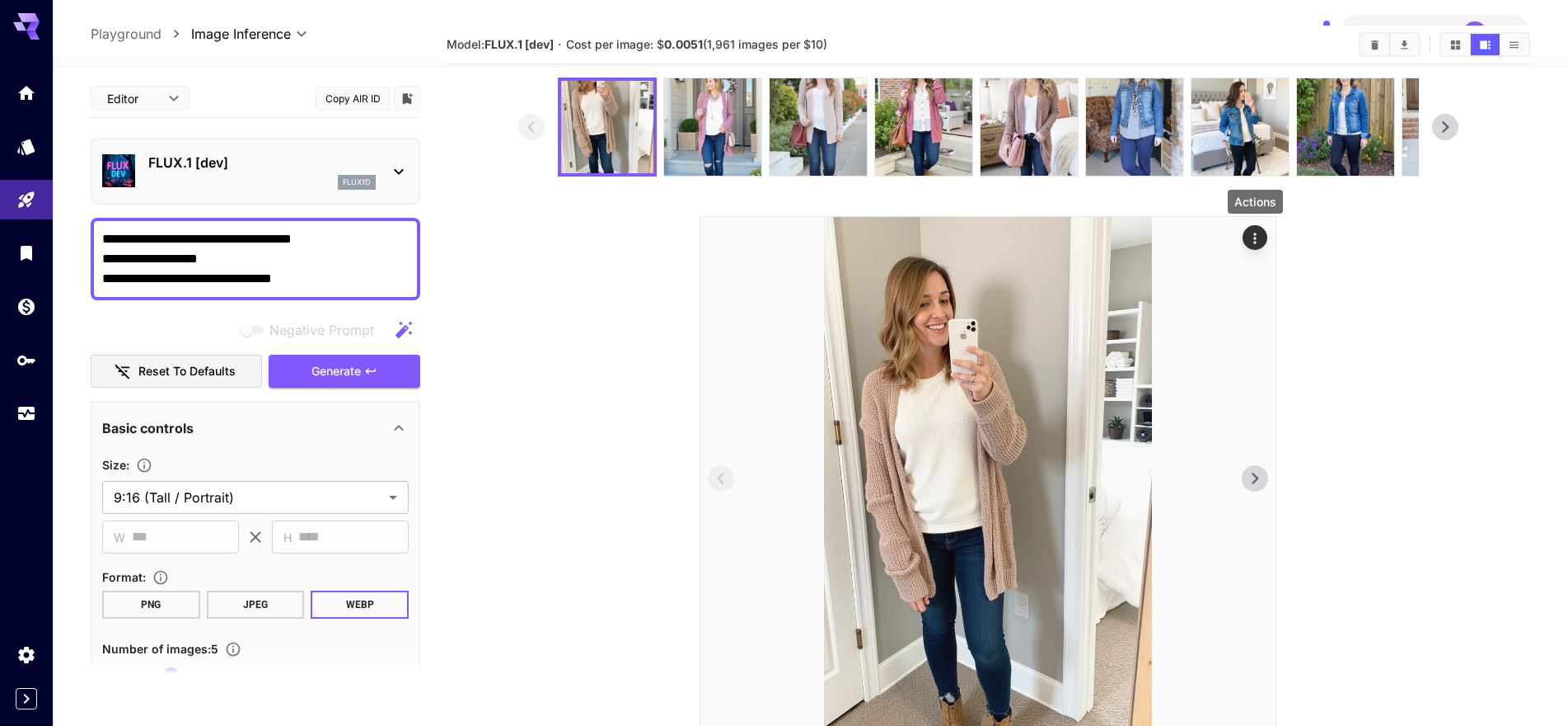
click at [1258, 228] on div "Actions" at bounding box center [1255, 237] width 16 height 20
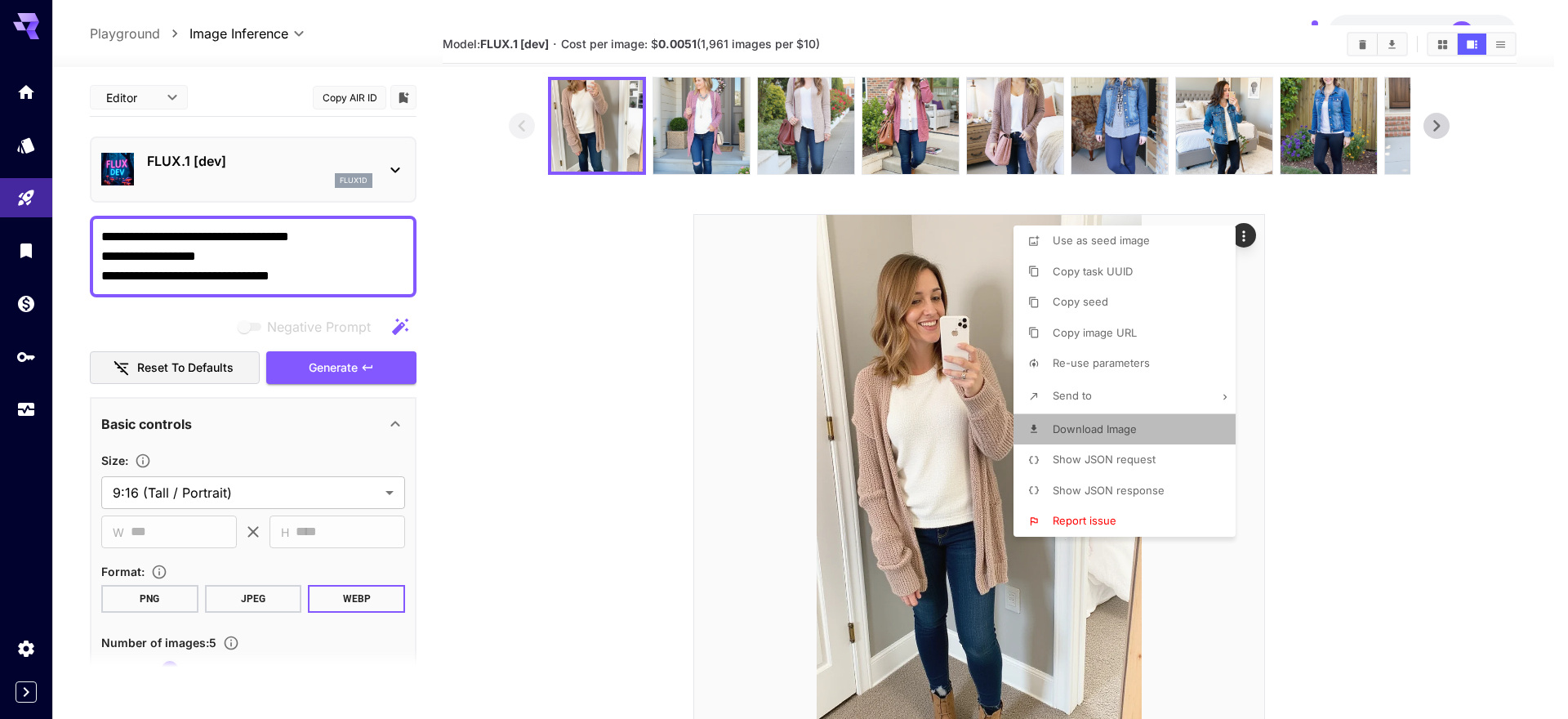
click at [1120, 429] on span "Download Image" at bounding box center [1095, 429] width 84 height 13
click at [980, 147] on div at bounding box center [784, 359] width 1568 height 719
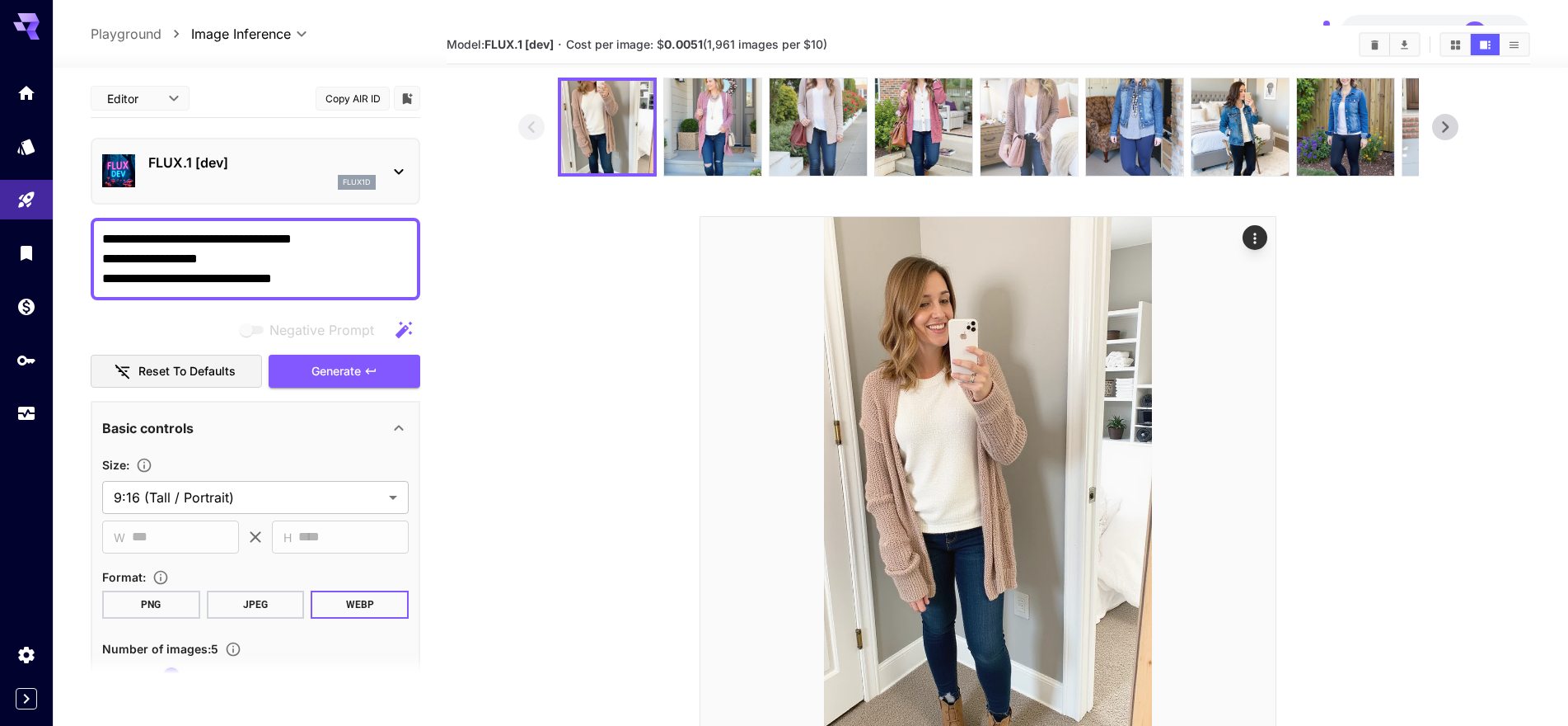
click at [1004, 142] on img at bounding box center [1029, 127] width 98 height 98
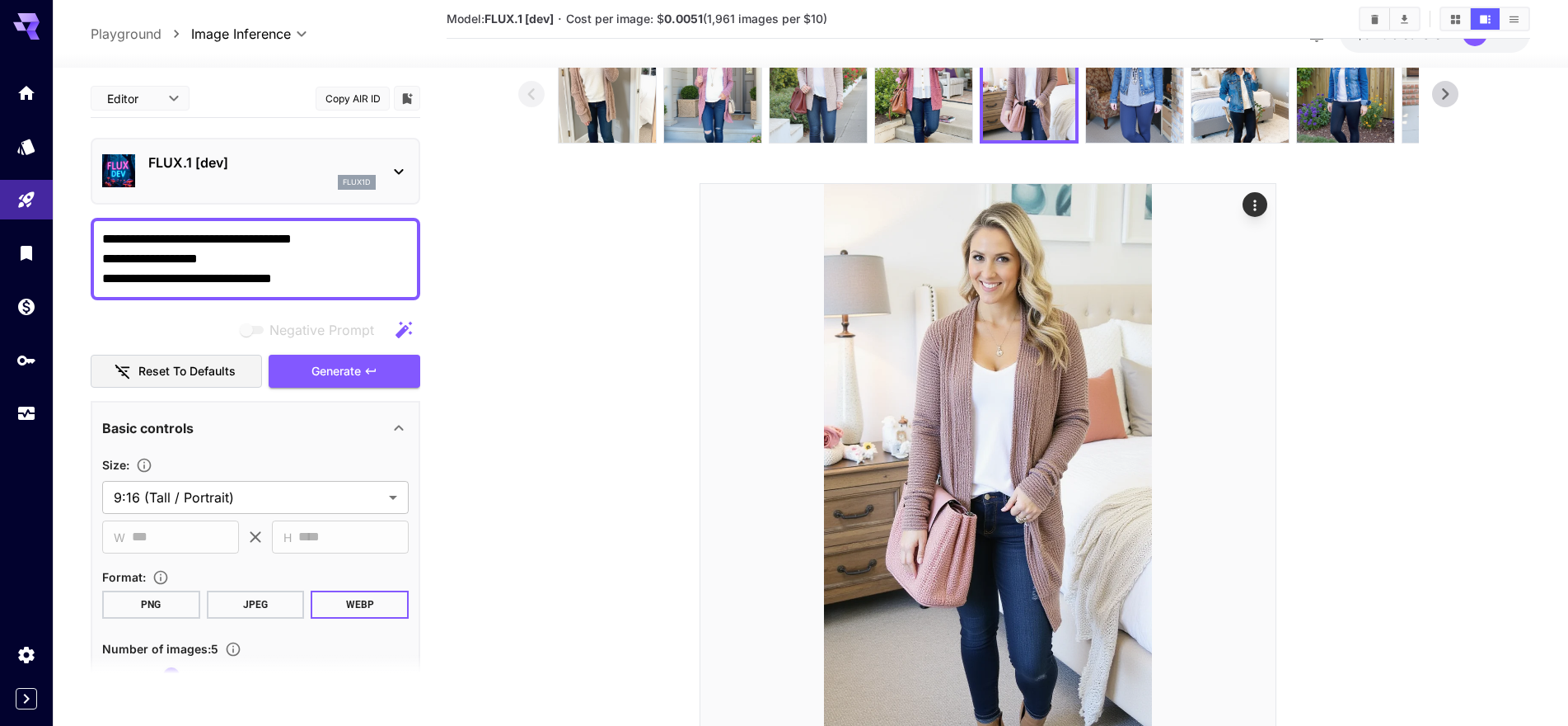
scroll to position [88, 0]
click at [899, 123] on img at bounding box center [924, 95] width 98 height 98
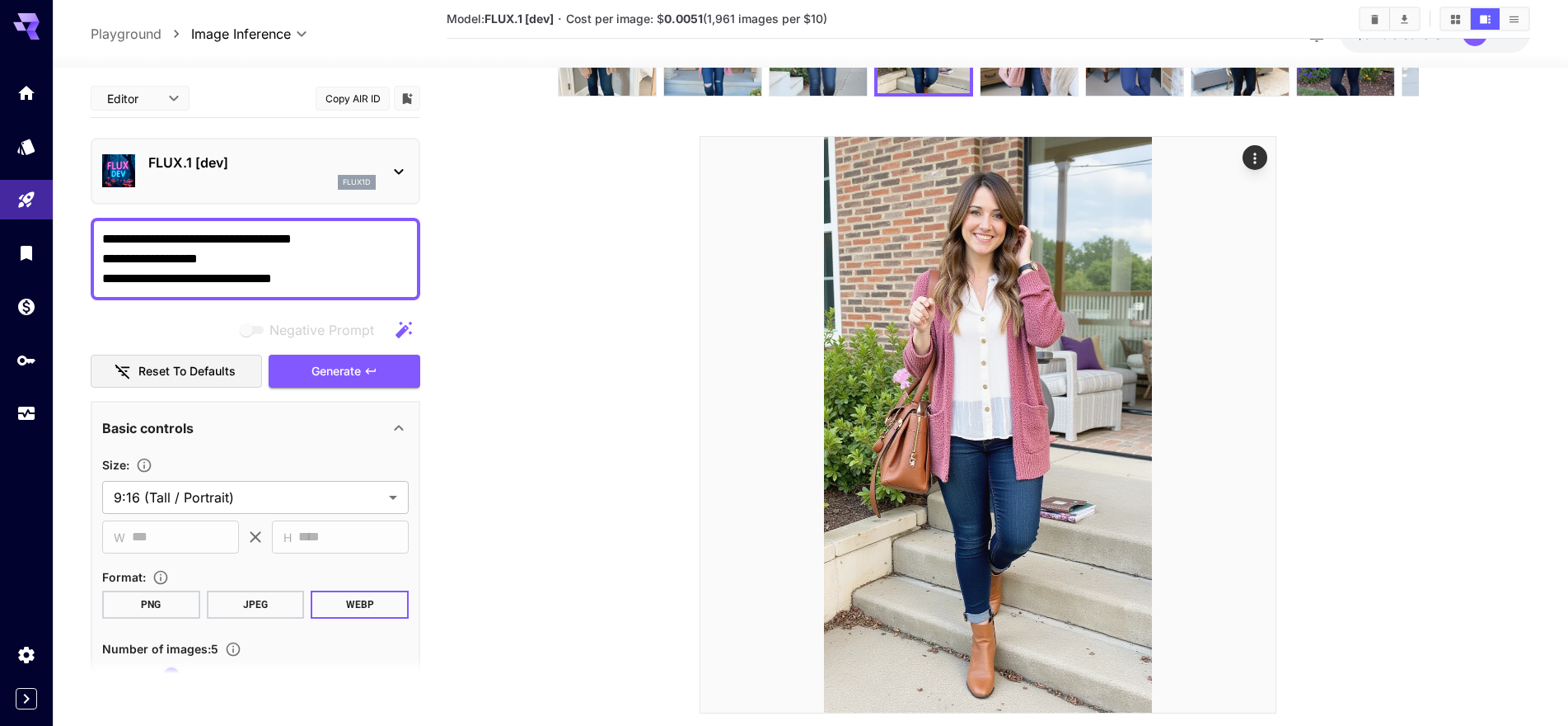
scroll to position [155, 0]
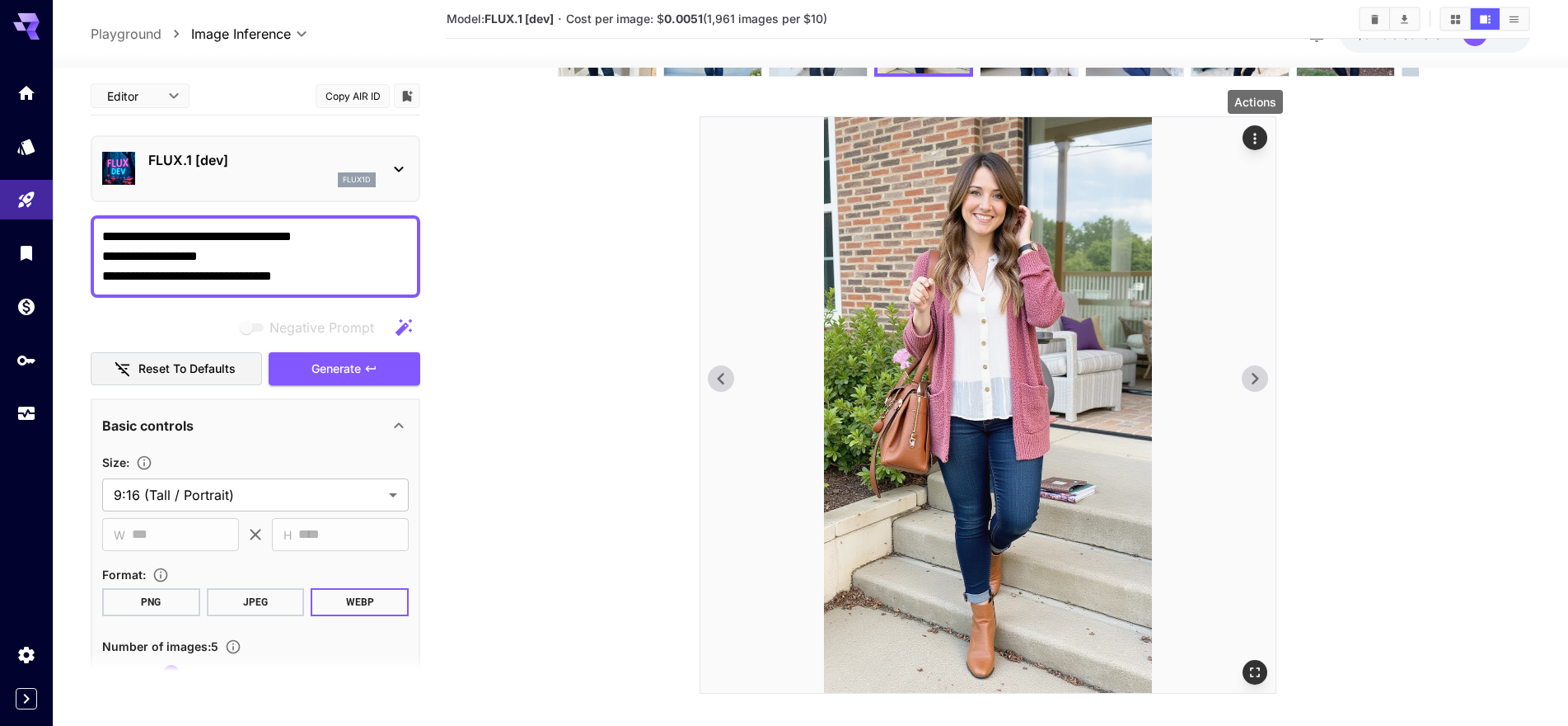
click at [1244, 139] on button "Actions" at bounding box center [1254, 137] width 25 height 25
click at [1251, 140] on icon "Actions" at bounding box center [1255, 139] width 16 height 16
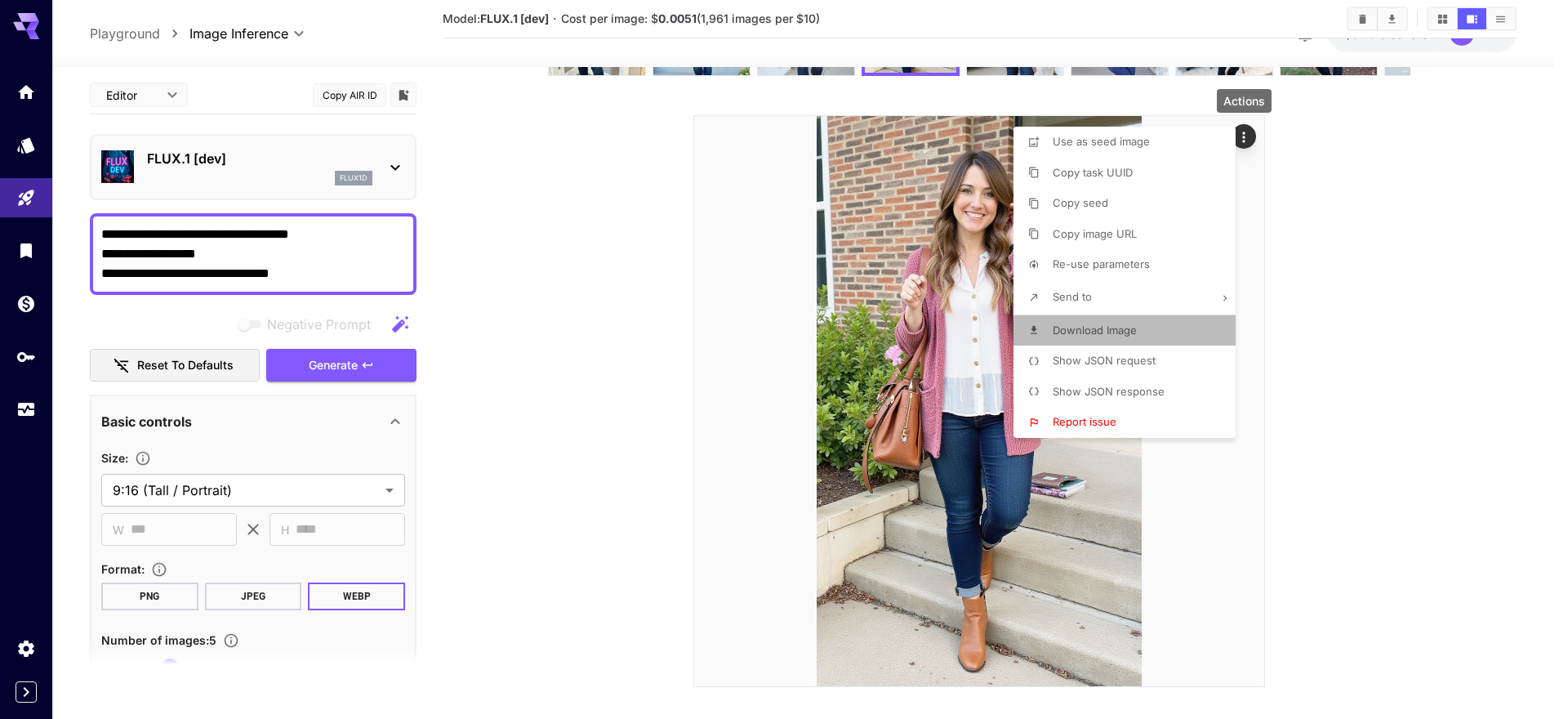
click at [1108, 326] on span "Download Image" at bounding box center [1095, 330] width 84 height 13
click at [1478, 328] on div at bounding box center [784, 359] width 1568 height 719
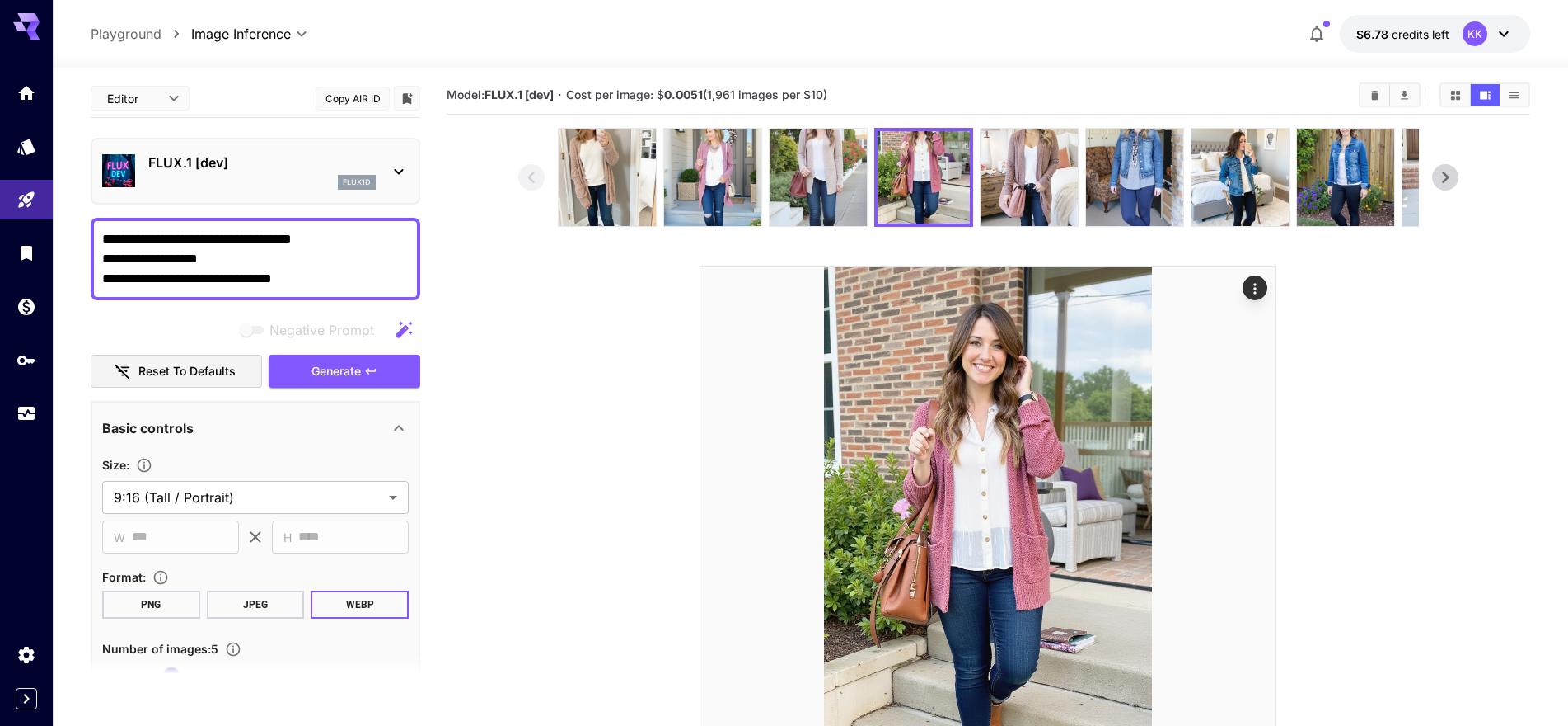
scroll to position [4, 0]
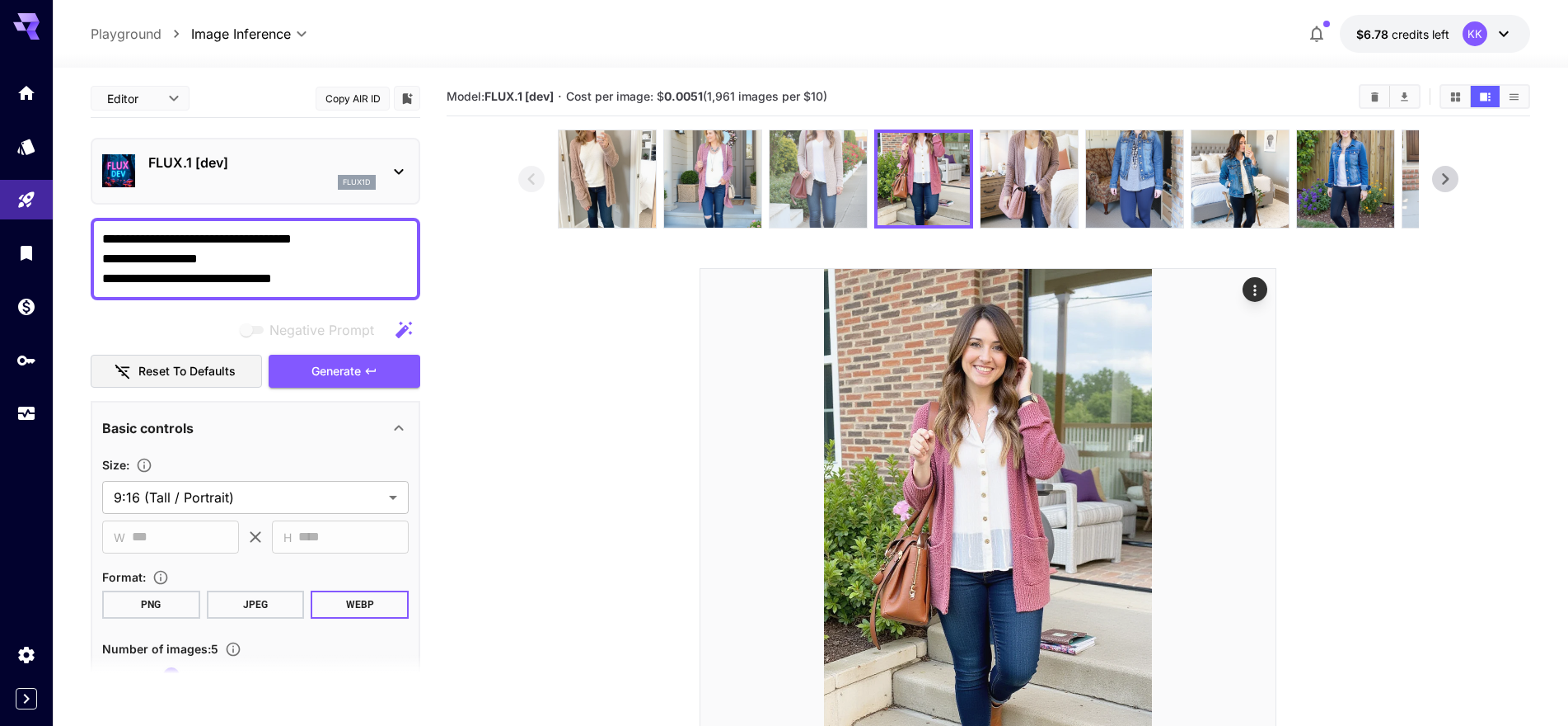
click at [851, 187] on img at bounding box center [818, 179] width 98 height 98
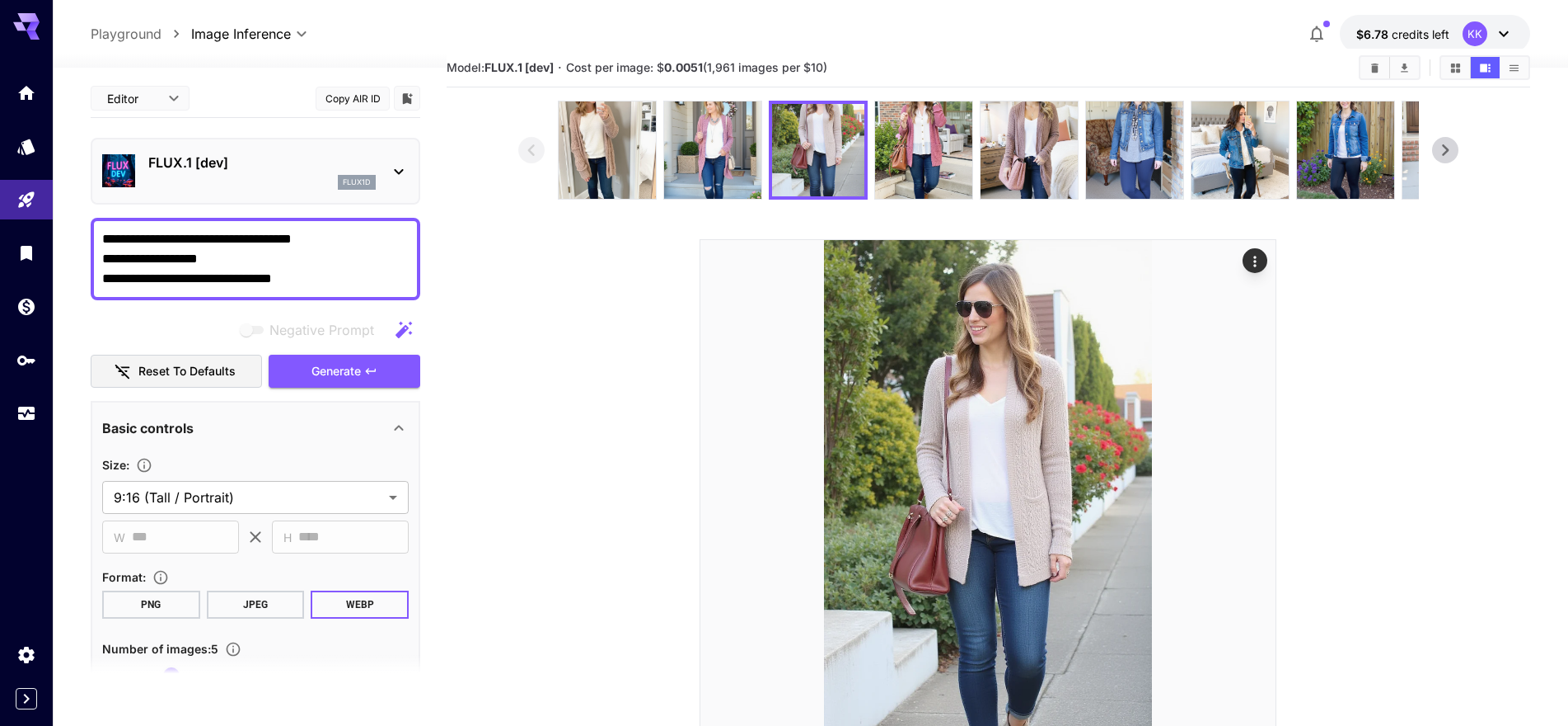
scroll to position [25, 0]
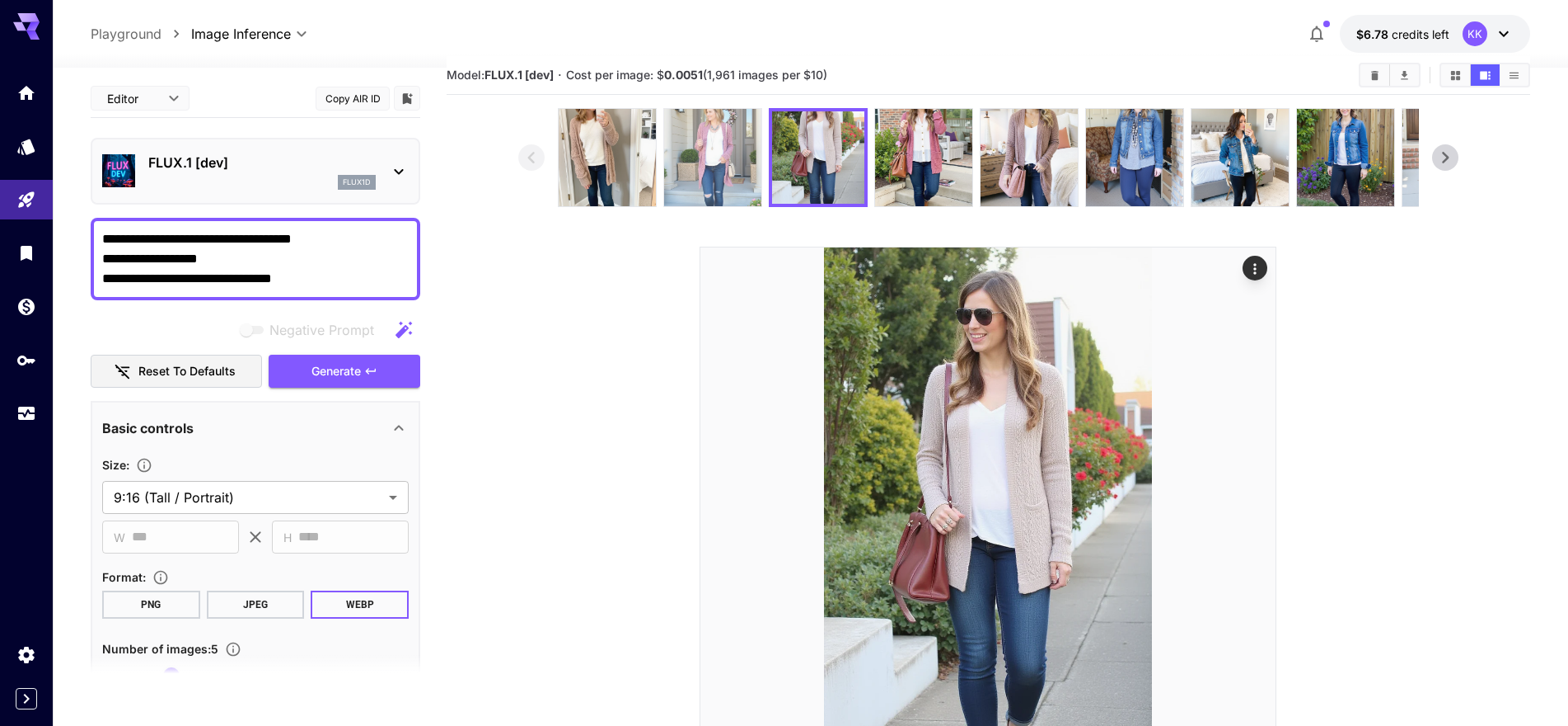
click at [719, 171] on img at bounding box center [713, 157] width 98 height 98
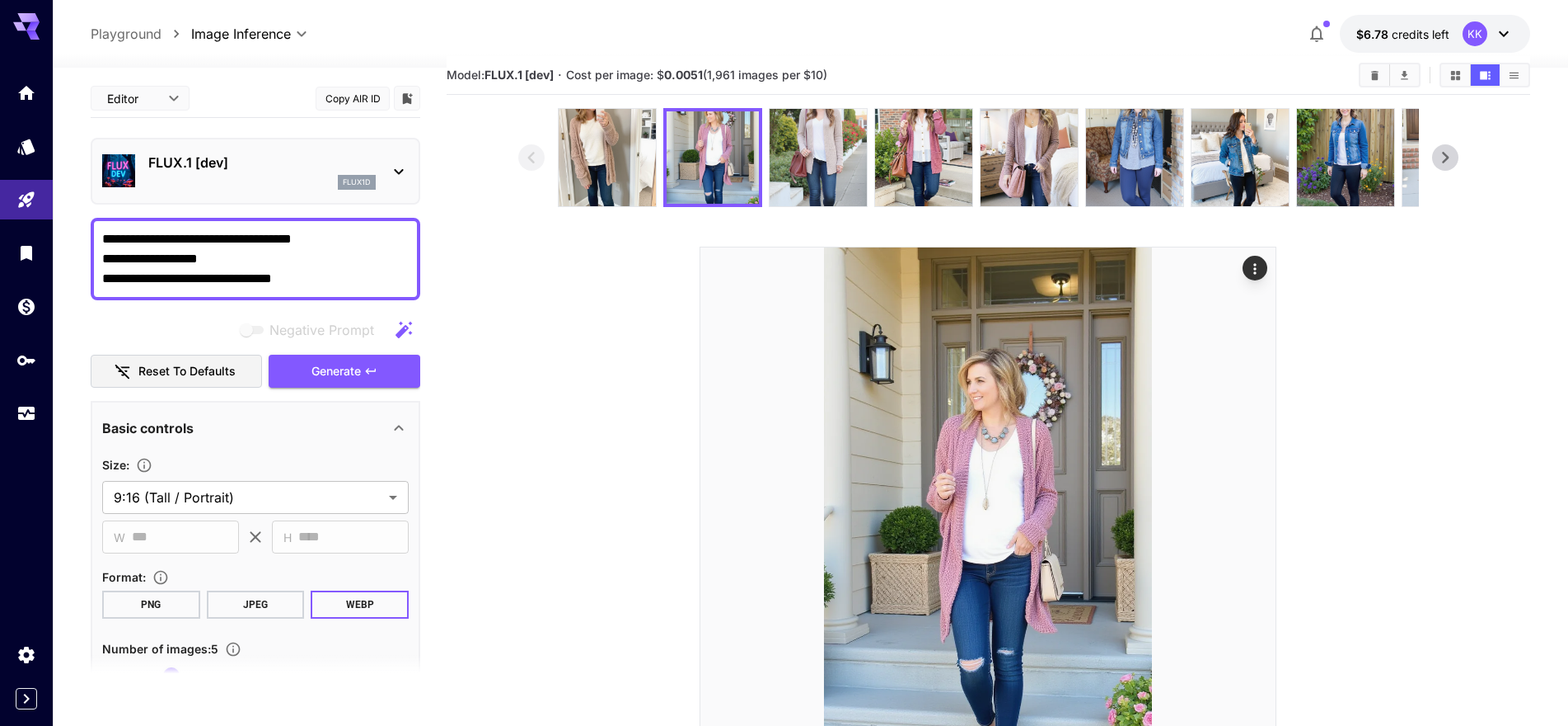
click at [219, 282] on textarea "**********" at bounding box center [256, 258] width 307 height 59
paste textarea "*"
type textarea "**********"
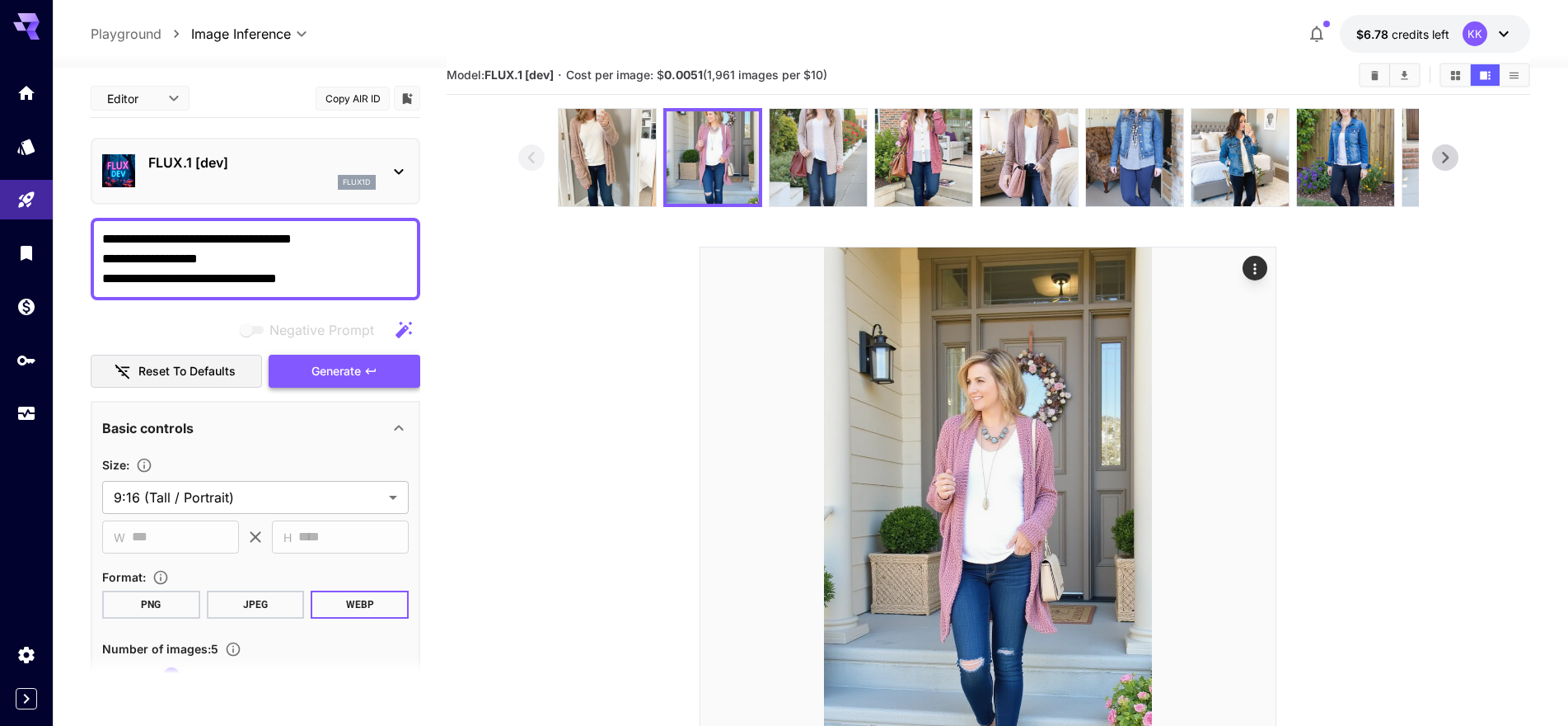
click at [376, 376] on icon "button" at bounding box center [371, 371] width 13 height 13
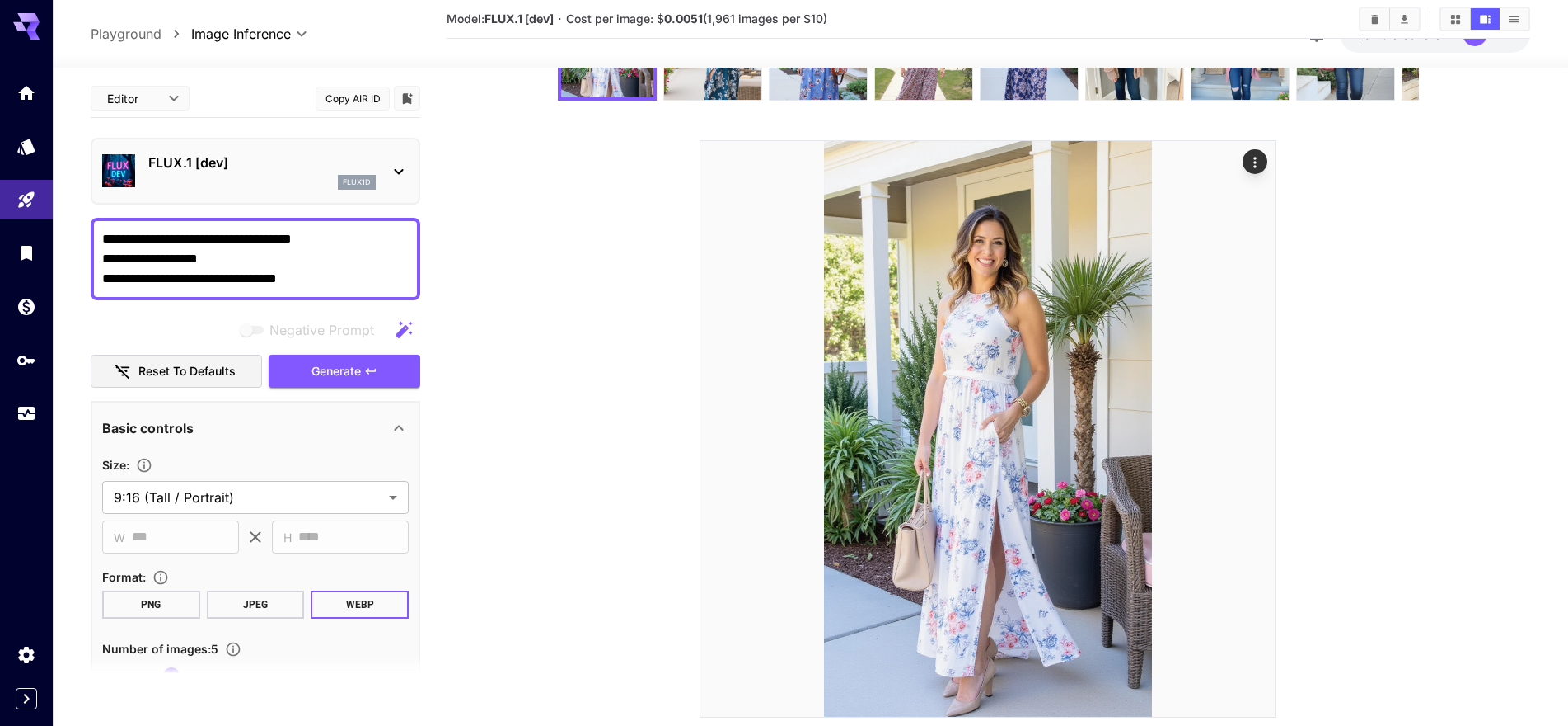
scroll to position [123, 0]
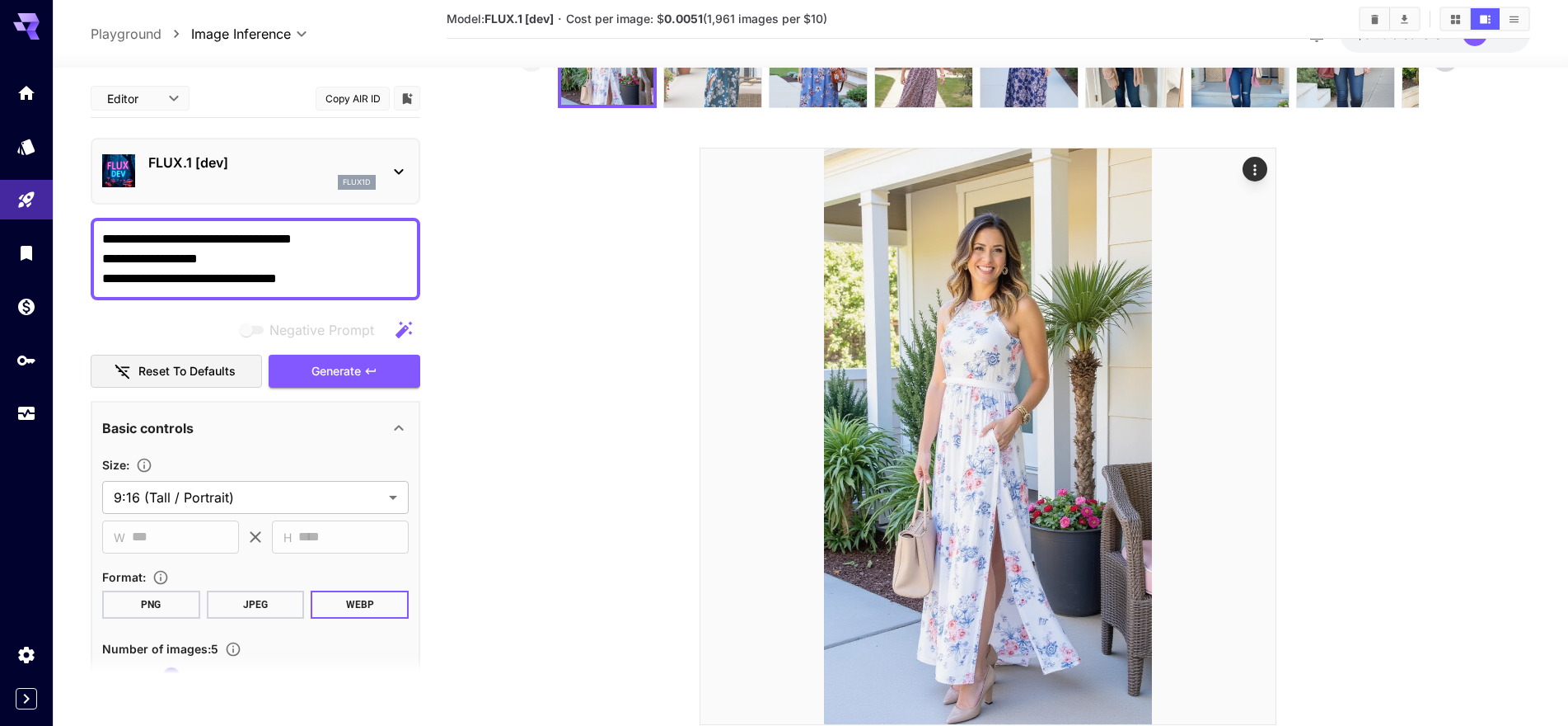
click at [686, 98] on img at bounding box center [713, 58] width 98 height 98
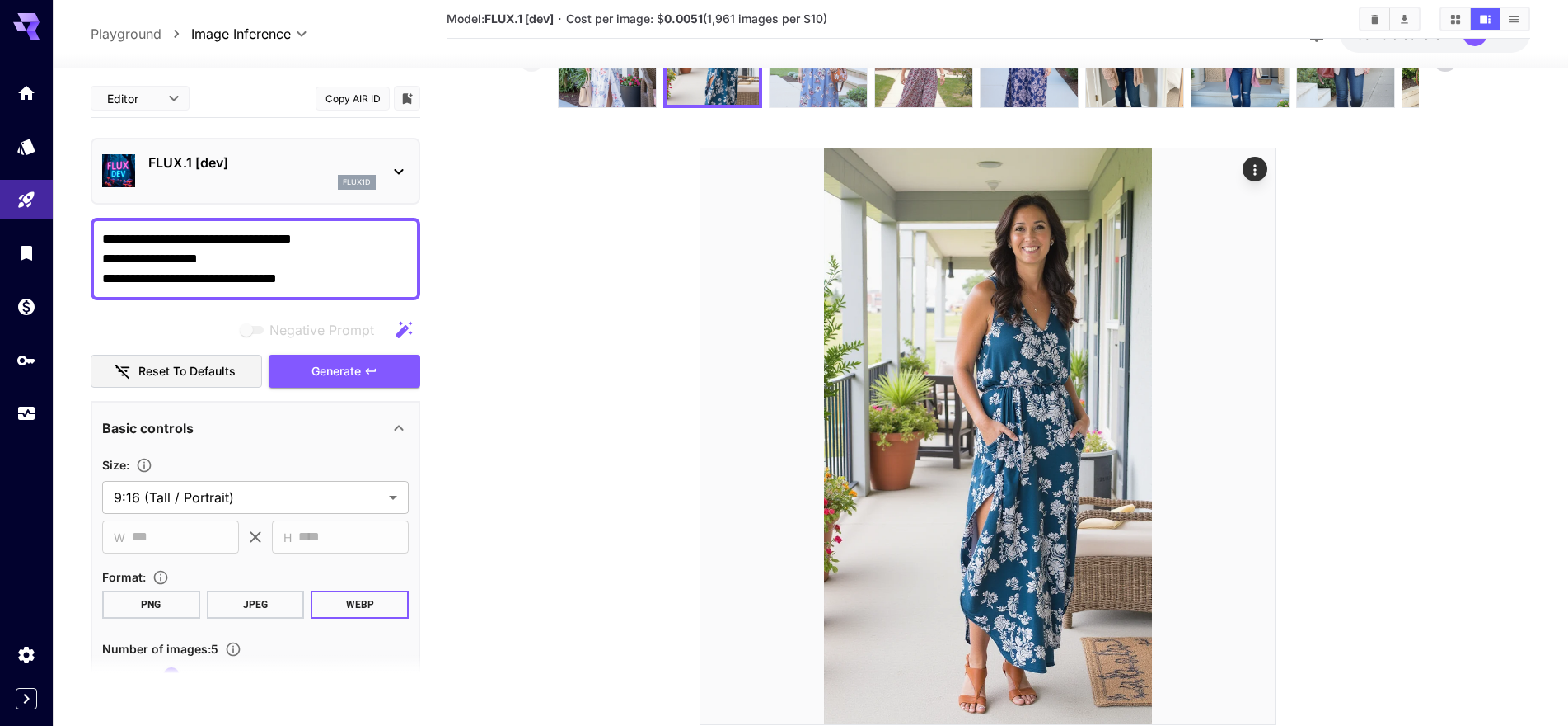
click at [803, 94] on img at bounding box center [818, 58] width 98 height 98
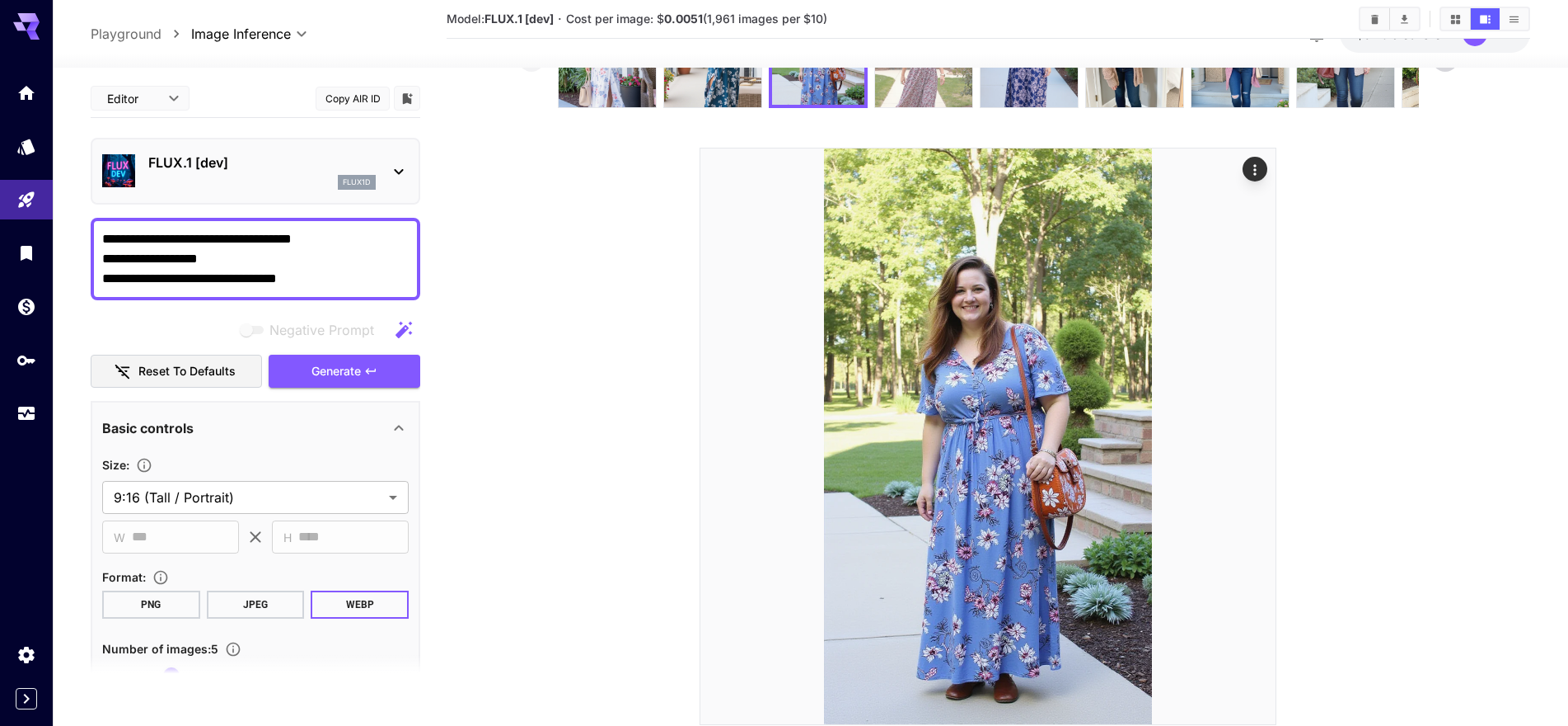
click at [910, 94] on img at bounding box center [924, 58] width 98 height 98
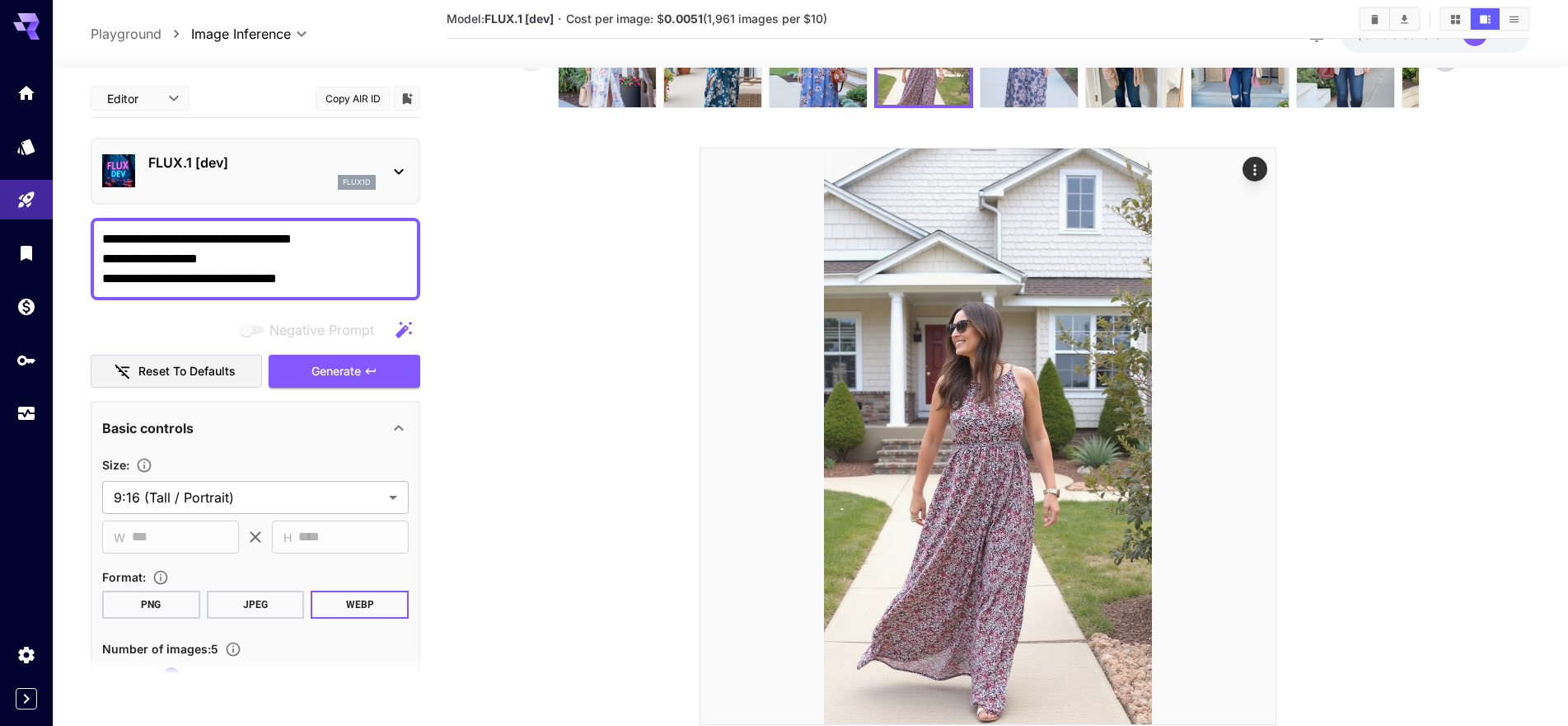
click at [1040, 94] on img at bounding box center [1029, 58] width 98 height 98
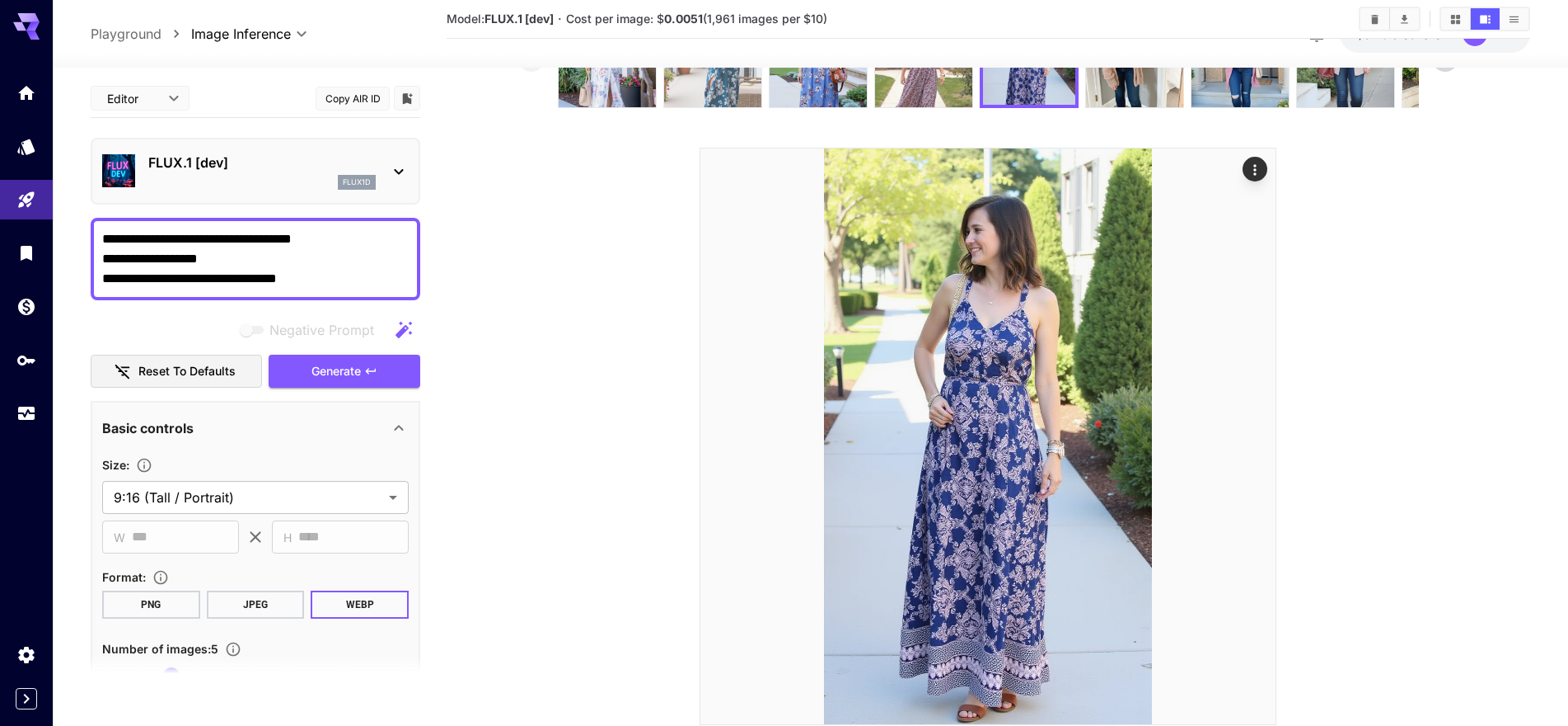
click at [717, 85] on img at bounding box center [713, 58] width 98 height 98
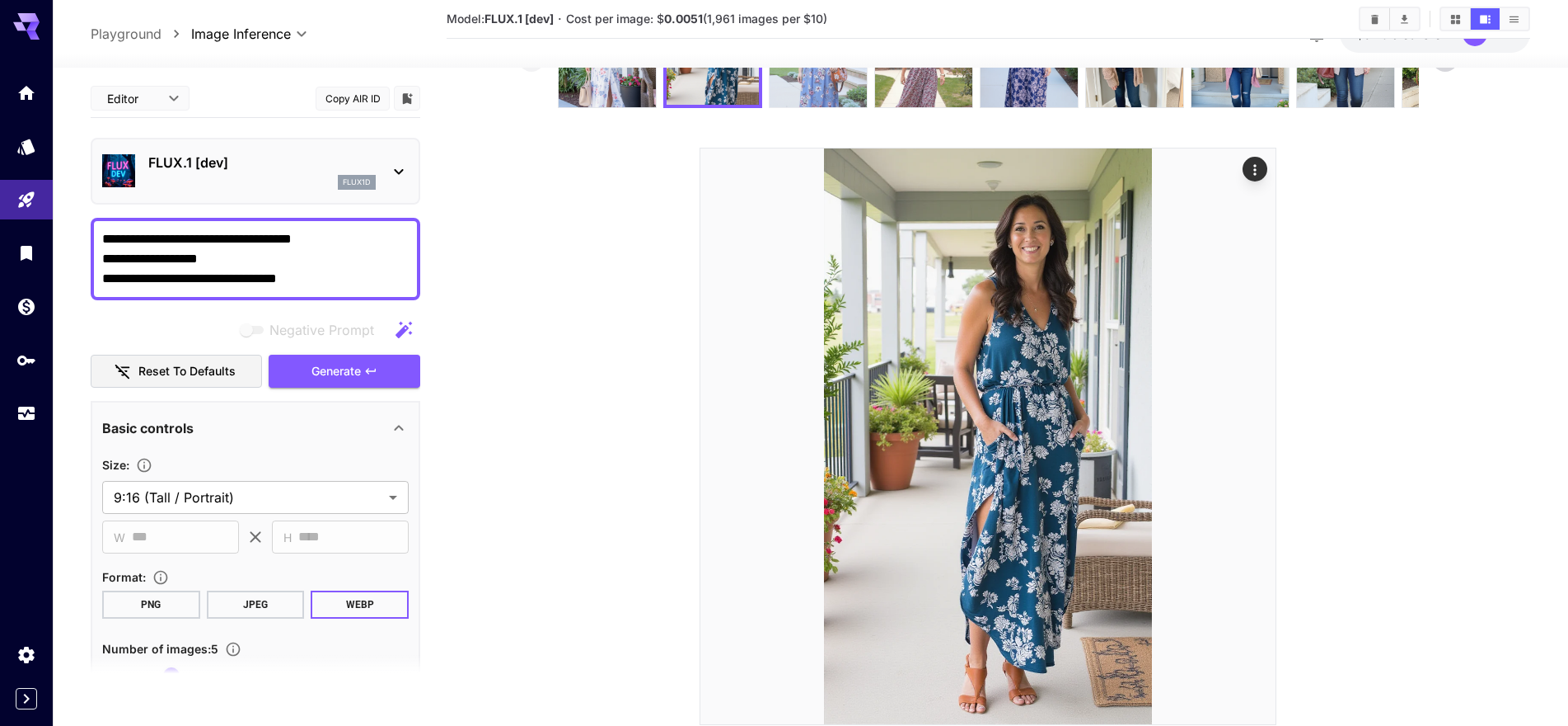
click at [776, 88] on img at bounding box center [818, 58] width 98 height 98
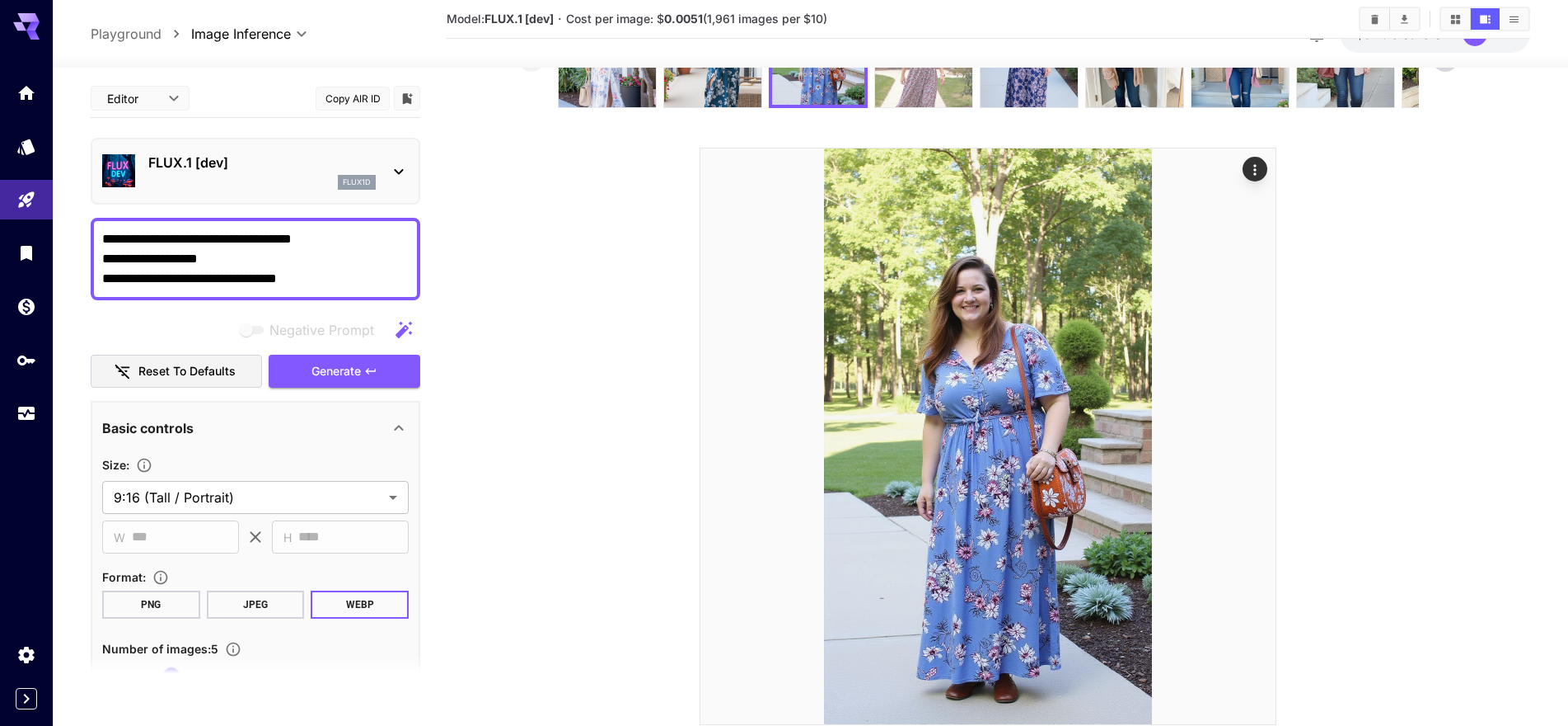
click at [919, 80] on img at bounding box center [924, 58] width 98 height 98
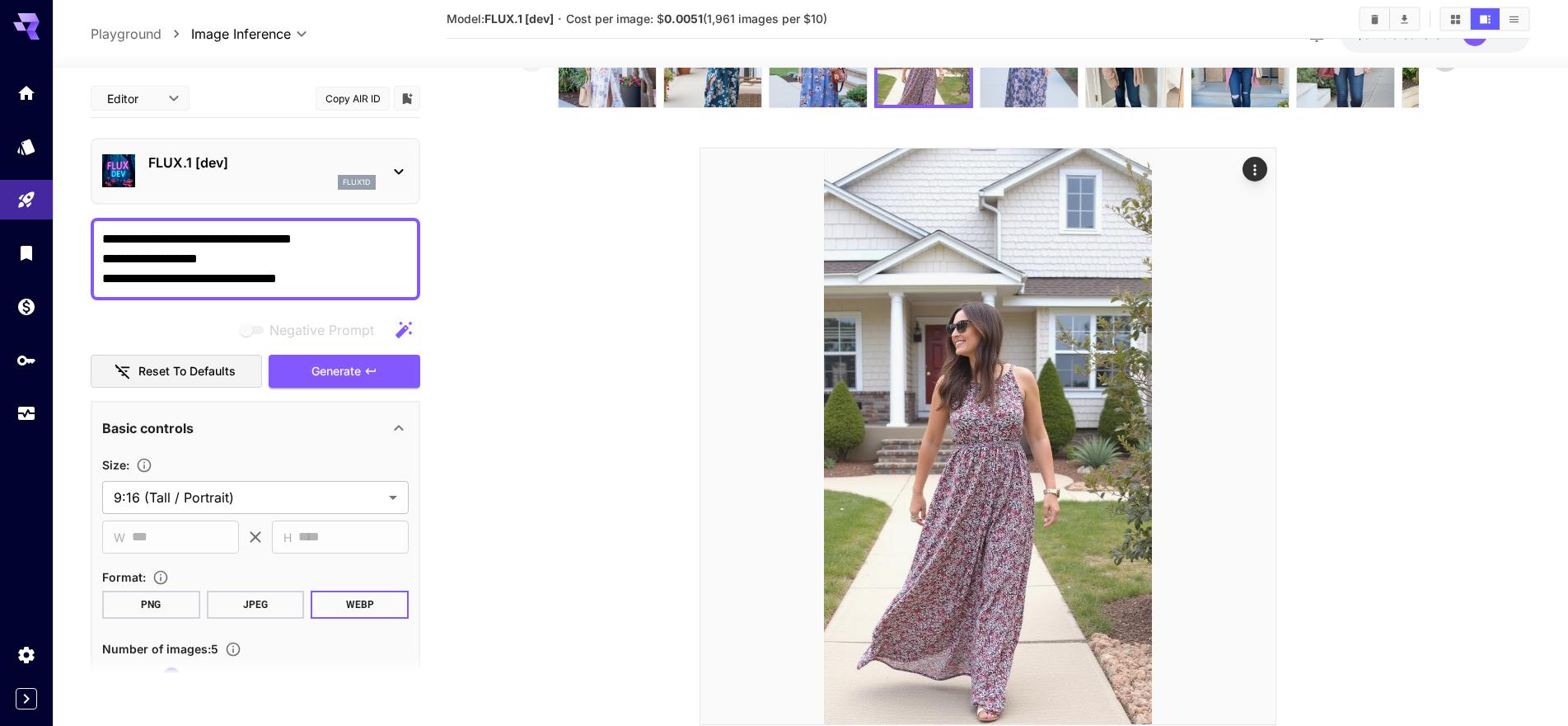
click at [1033, 86] on img at bounding box center [1029, 58] width 98 height 98
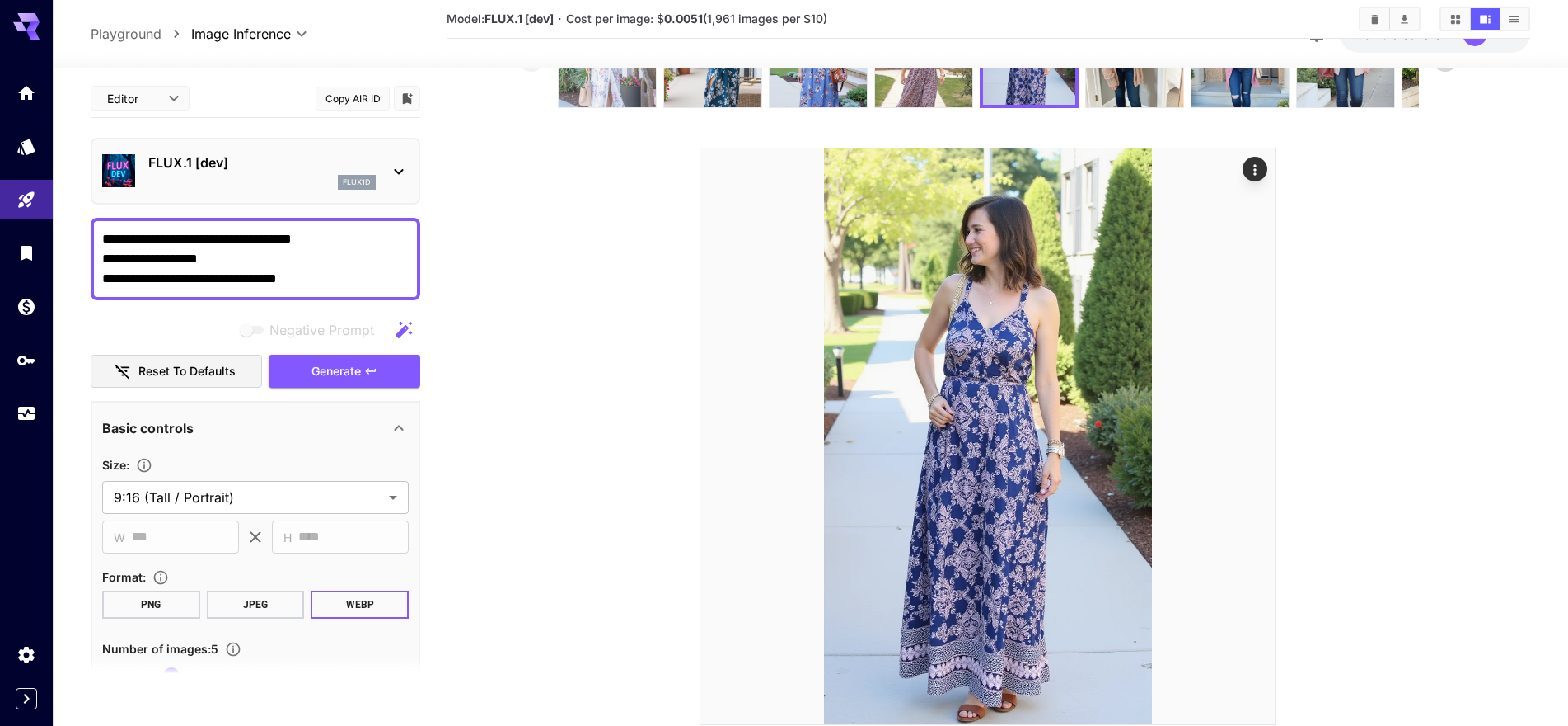
click at [611, 100] on img at bounding box center [607, 58] width 98 height 98
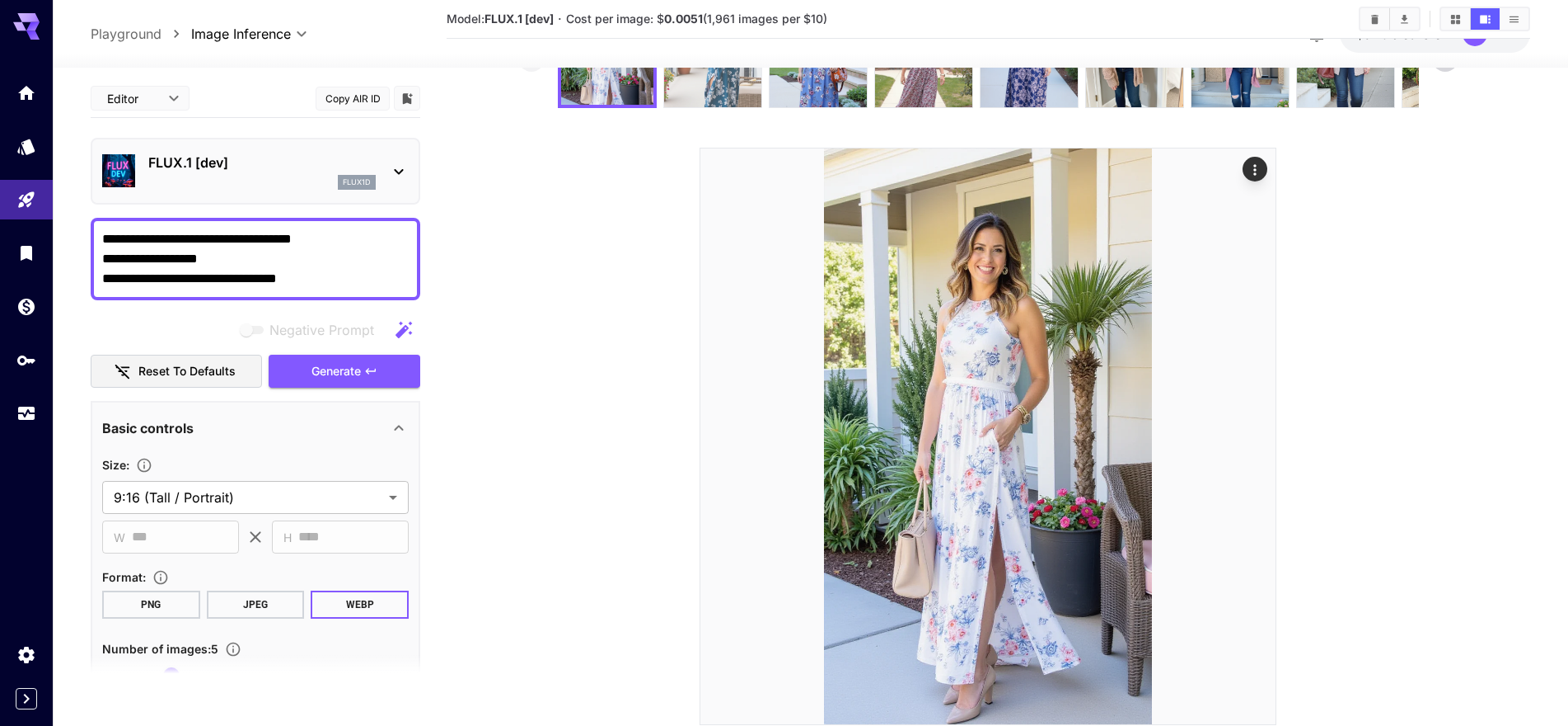
click at [677, 98] on img at bounding box center [713, 58] width 98 height 98
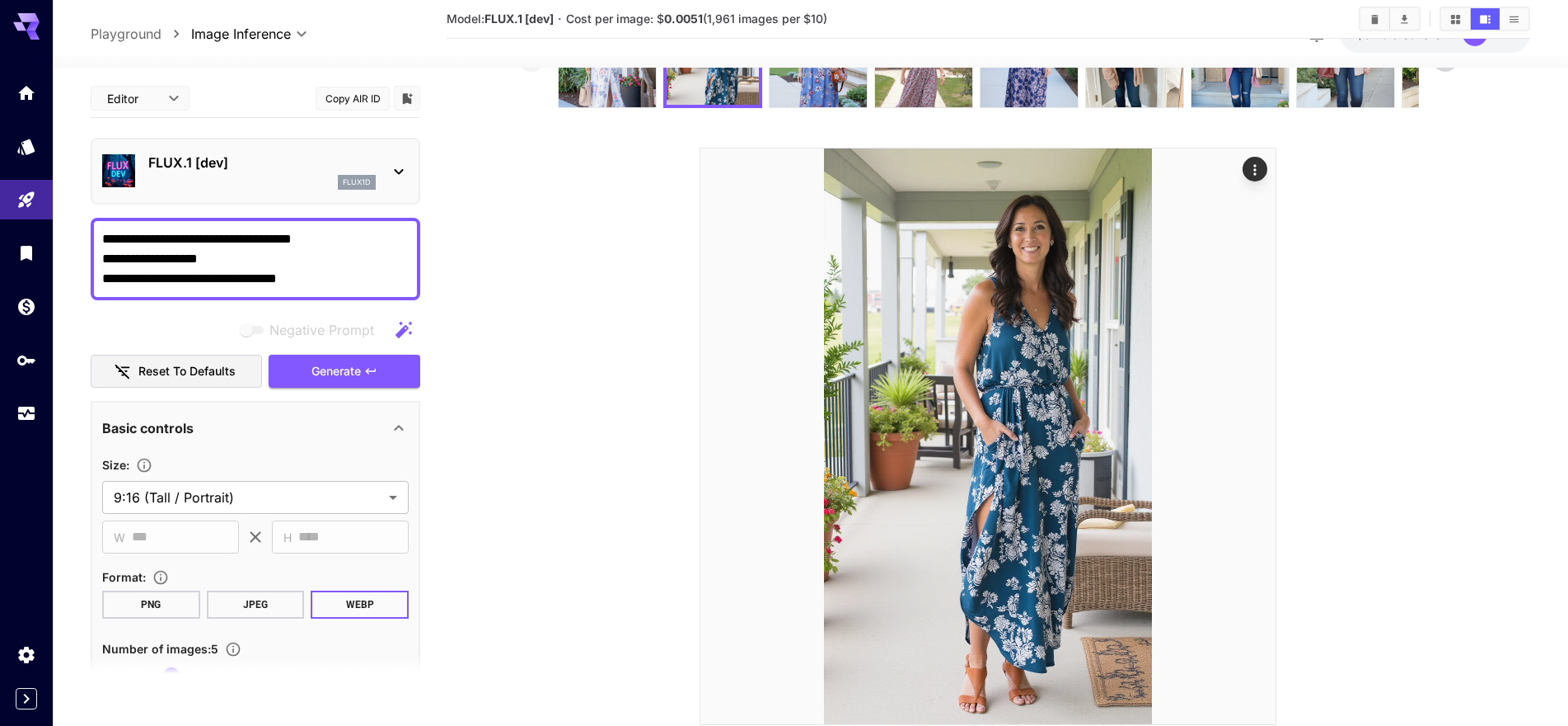
scroll to position [123, 0]
click at [1260, 166] on icon "Actions" at bounding box center [1255, 170] width 16 height 16
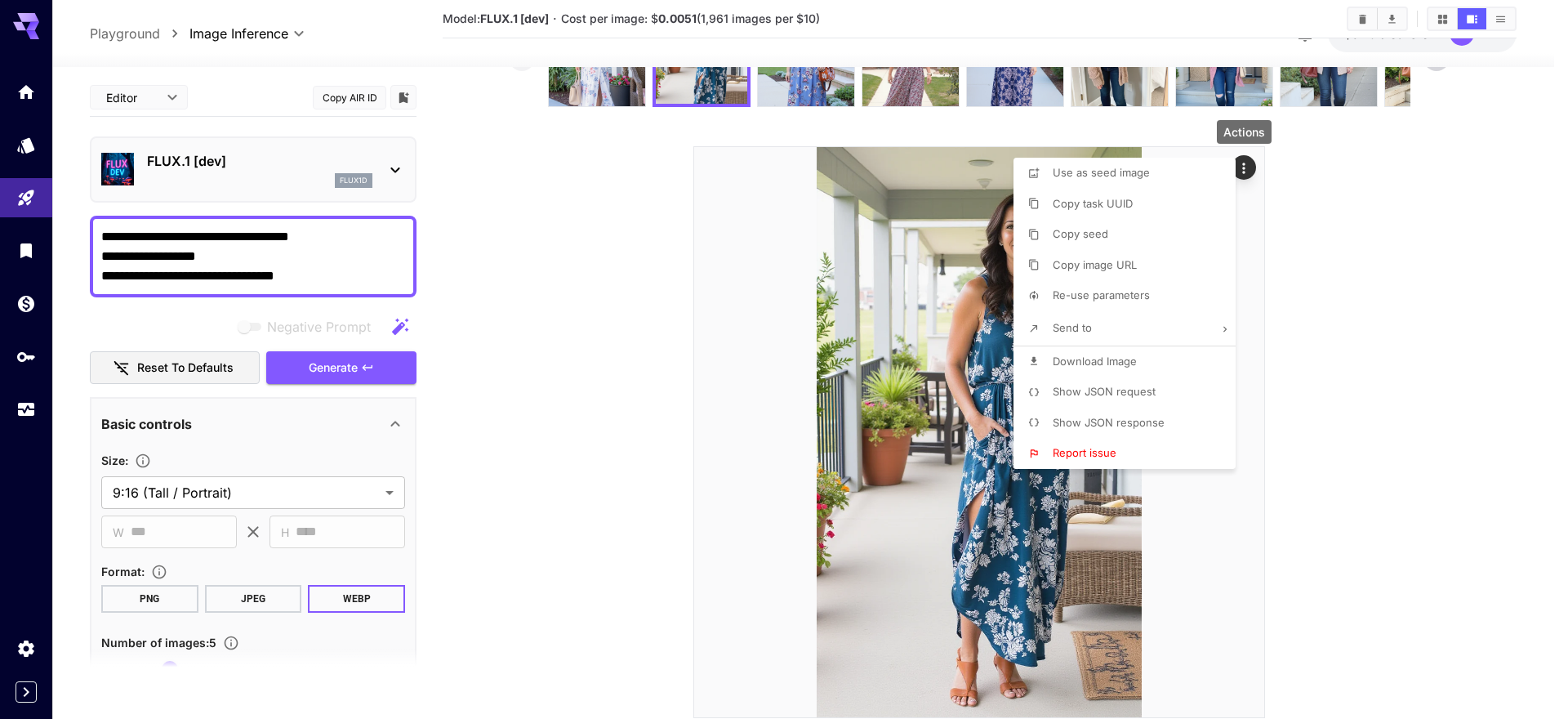
click at [1171, 357] on li "Download Image" at bounding box center [1129, 362] width 232 height 31
click at [159, 279] on div at bounding box center [784, 359] width 1568 height 719
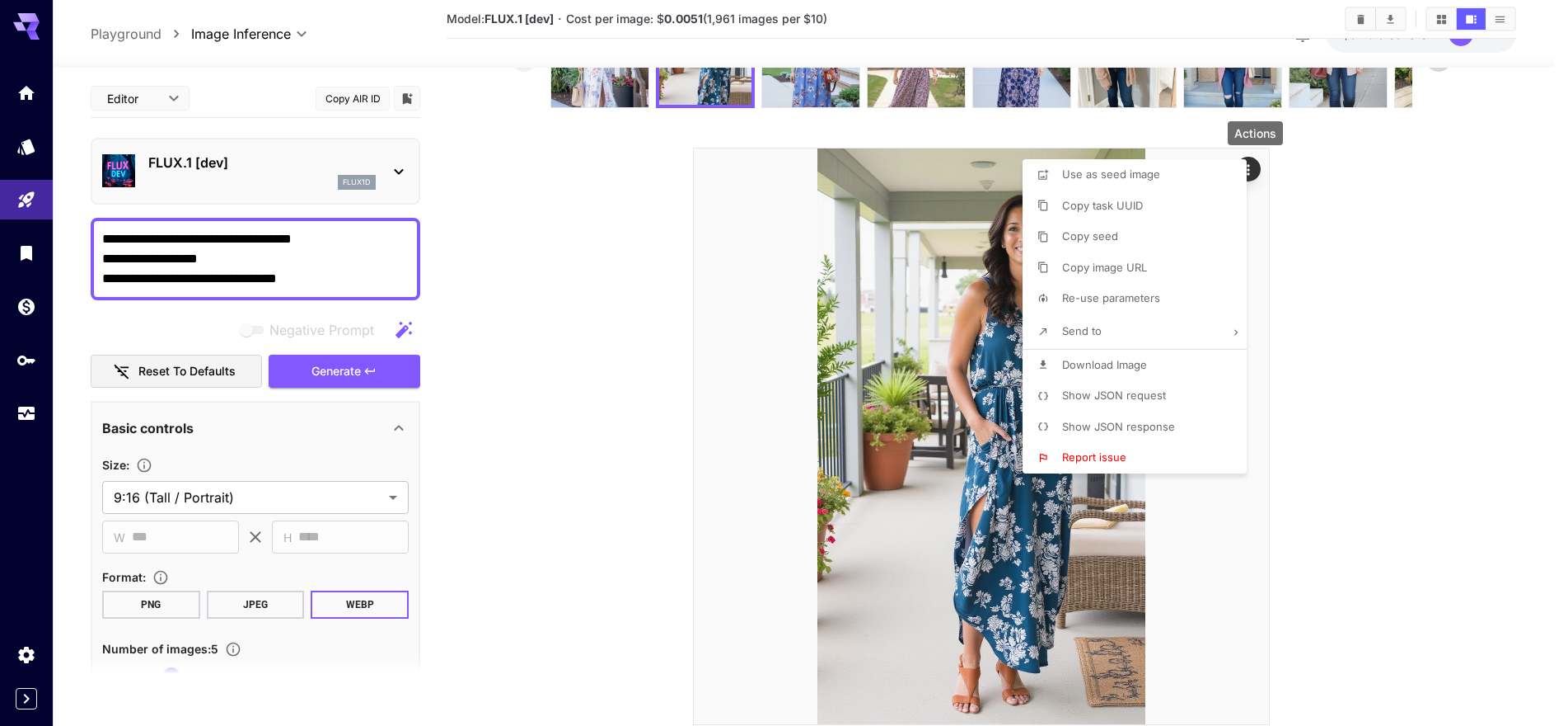
click at [161, 281] on div at bounding box center [784, 363] width 1568 height 726
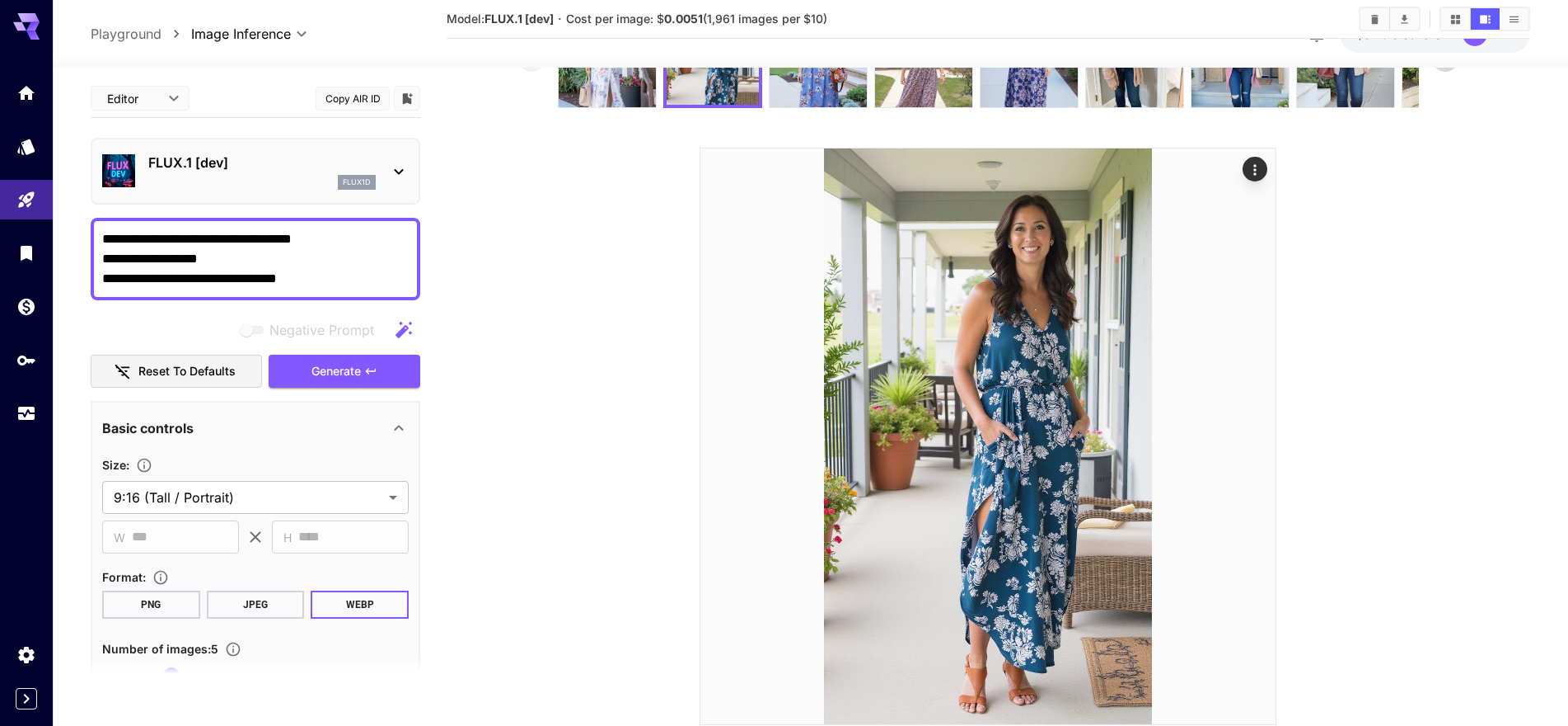
click at [161, 281] on div at bounding box center [784, 363] width 1568 height 726
click at [161, 281] on div "Use as seed image Copy task UUID Copy seed Copy image URL Re-use parameters Sen…" at bounding box center [125, 363] width 250 height 726
click at [168, 281] on textarea "**********" at bounding box center [256, 258] width 307 height 59
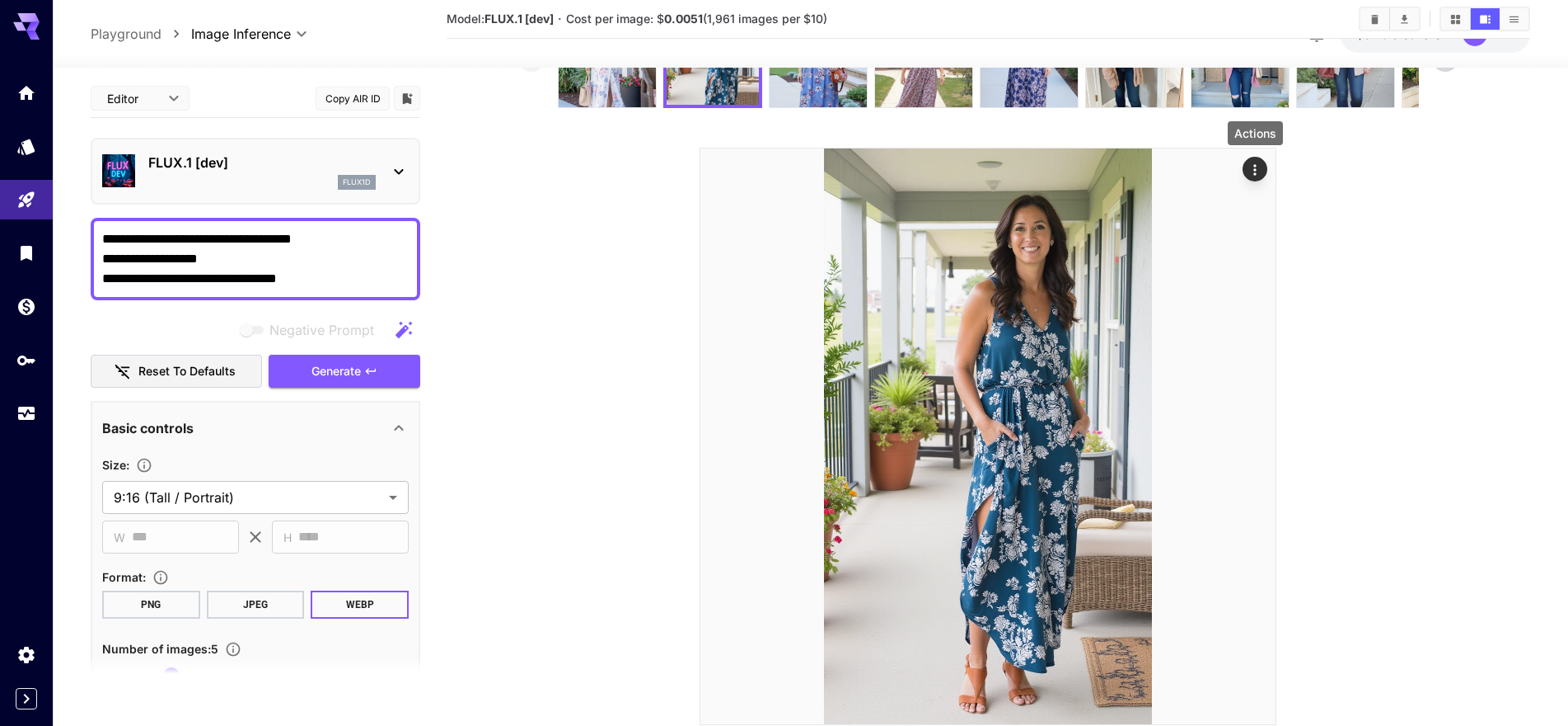
click at [202, 315] on div "Negative Prompt" at bounding box center [255, 330] width 329 height 33
